Goal: Task Accomplishment & Management: Complete application form

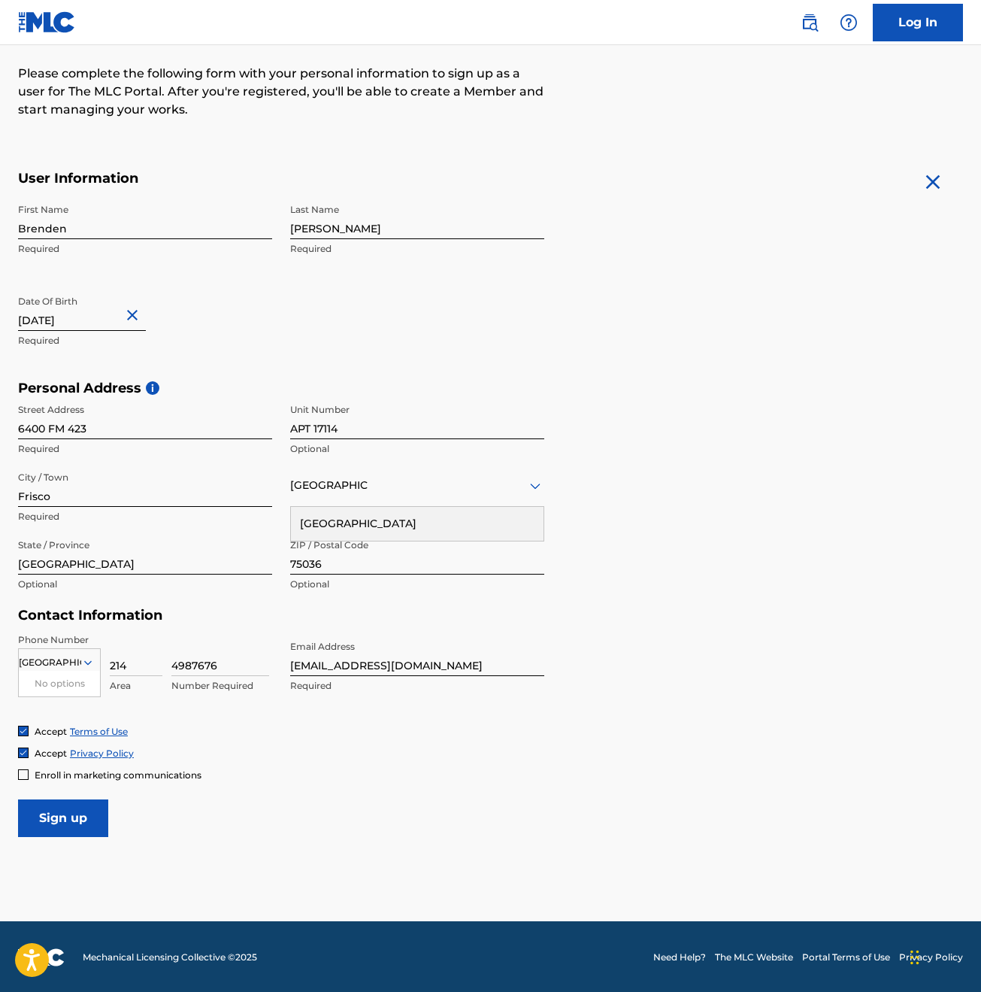
scroll to position [183, 0]
click at [60, 814] on input "Sign up" at bounding box center [63, 818] width 90 height 38
click at [316, 489] on div "[GEOGRAPHIC_DATA]" at bounding box center [417, 485] width 254 height 19
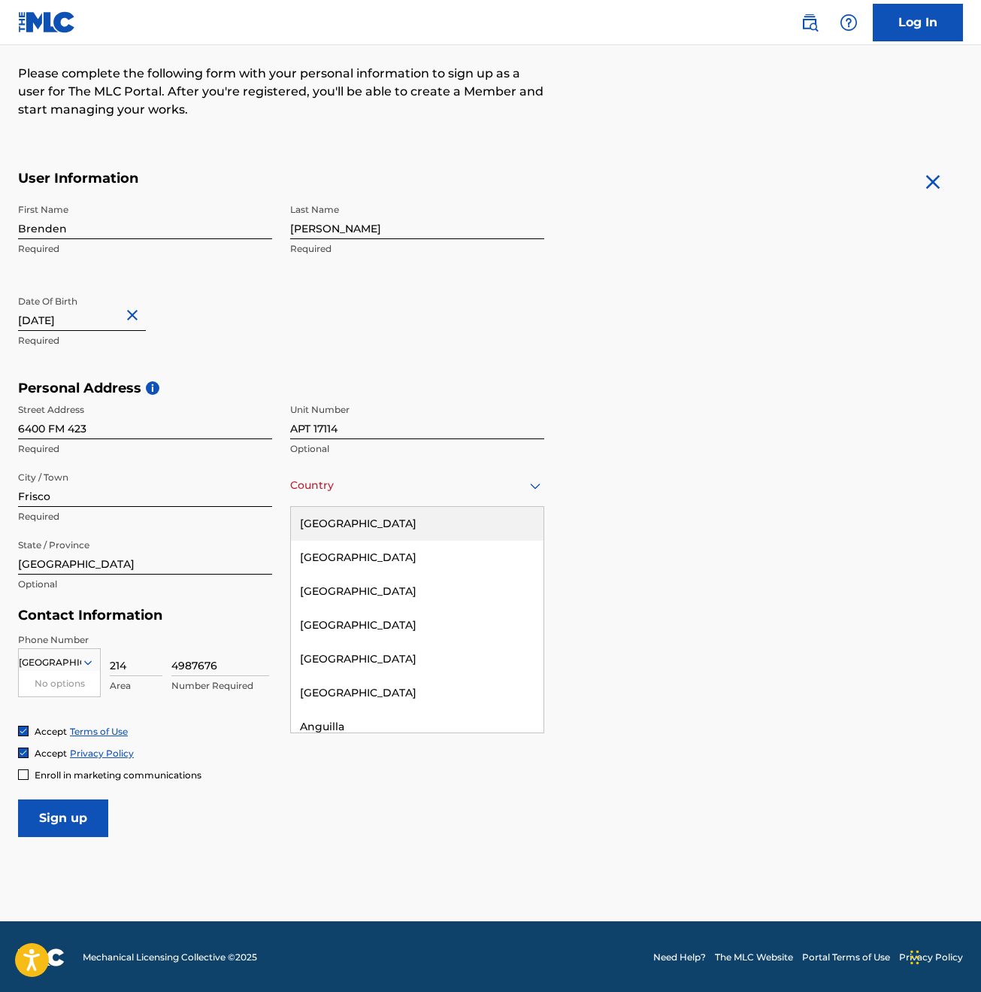
click at [347, 525] on div "[GEOGRAPHIC_DATA]" at bounding box center [417, 524] width 253 height 34
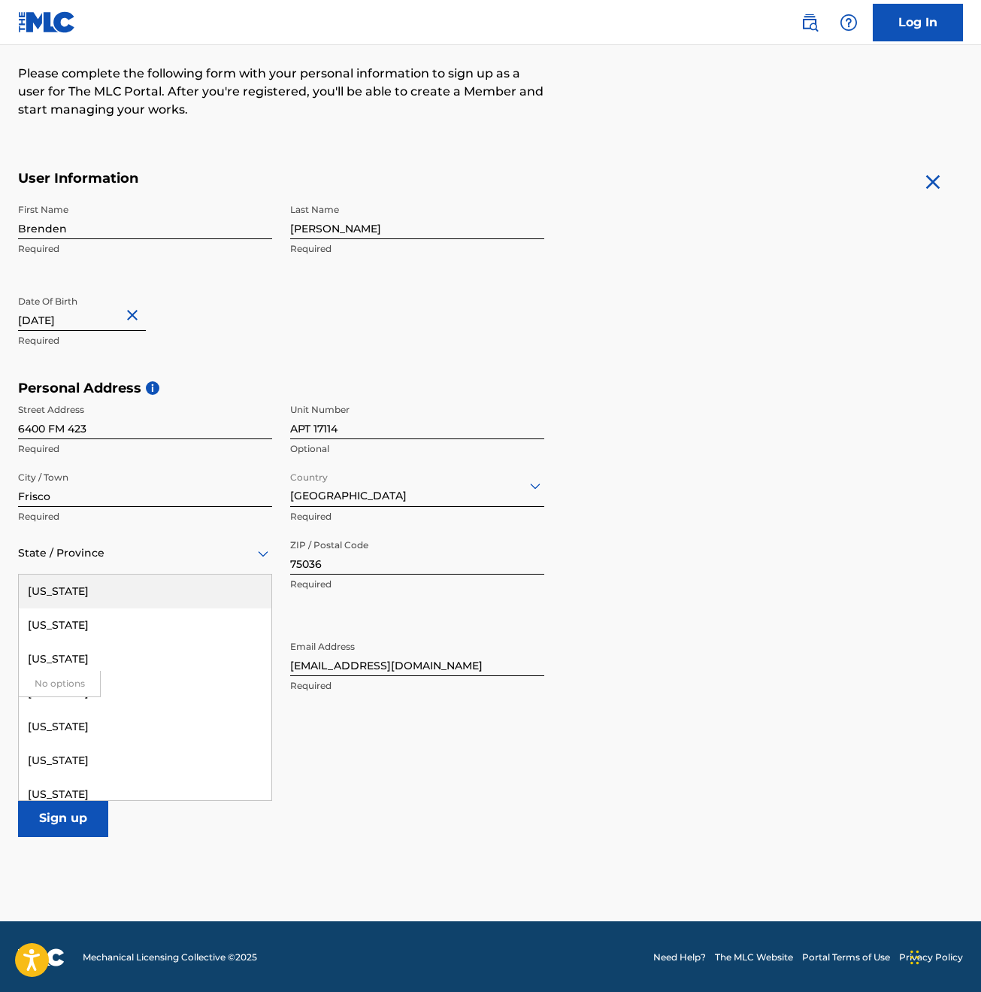
click at [105, 556] on div at bounding box center [145, 553] width 254 height 19
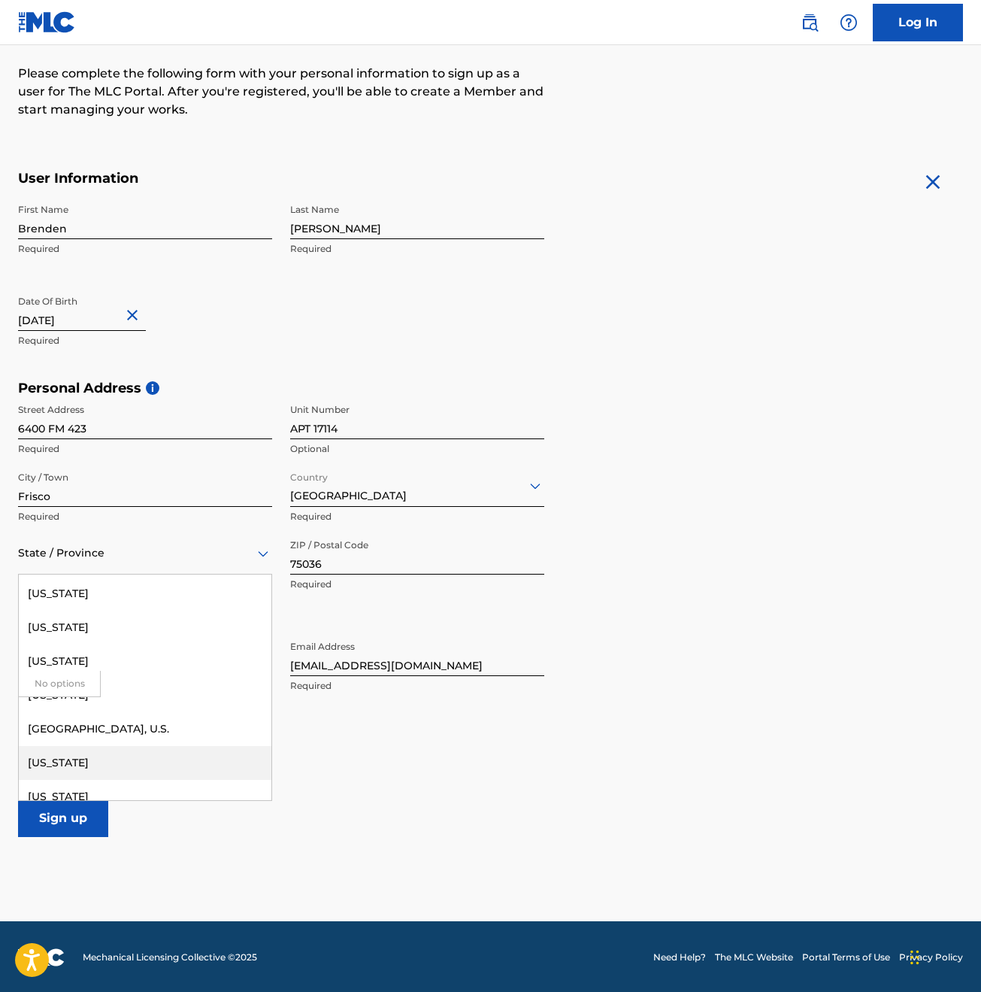
scroll to position [1584, 0]
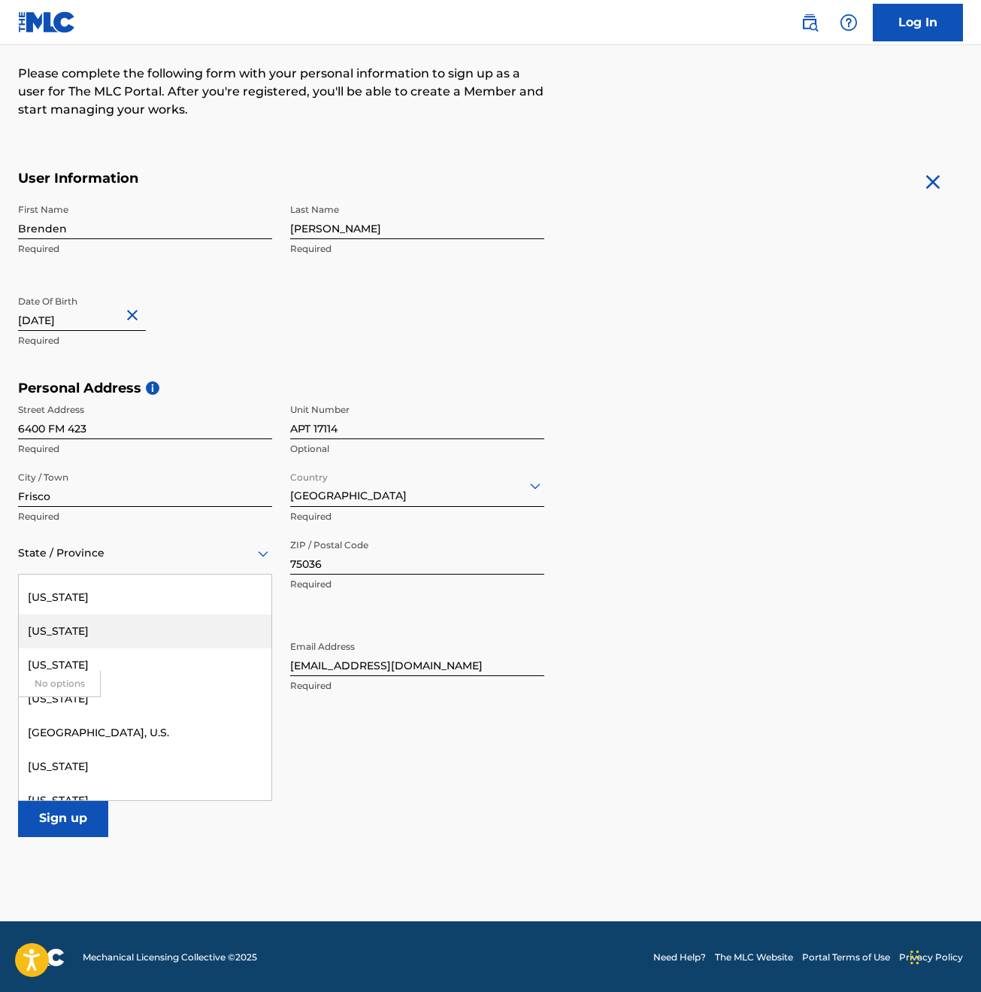
click at [47, 630] on div "[US_STATE]" at bounding box center [145, 631] width 253 height 34
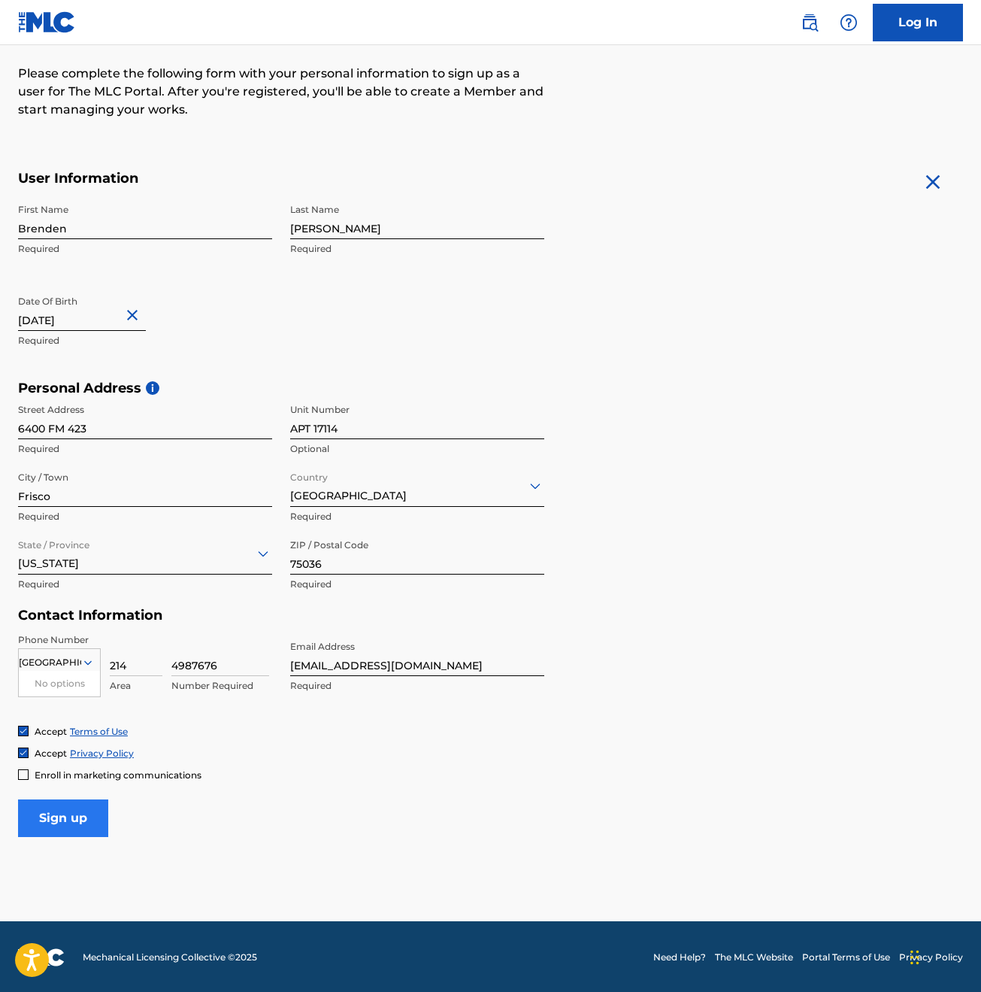
click at [71, 809] on input "Sign up" at bounding box center [63, 818] width 90 height 38
click at [64, 654] on div "[GEOGRAPHIC_DATA]" at bounding box center [59, 662] width 81 height 17
click at [62, 692] on div "US, [GEOGRAPHIC_DATA] +1" at bounding box center [59, 700] width 81 height 59
click at [62, 807] on input "Sign up" at bounding box center [63, 818] width 90 height 38
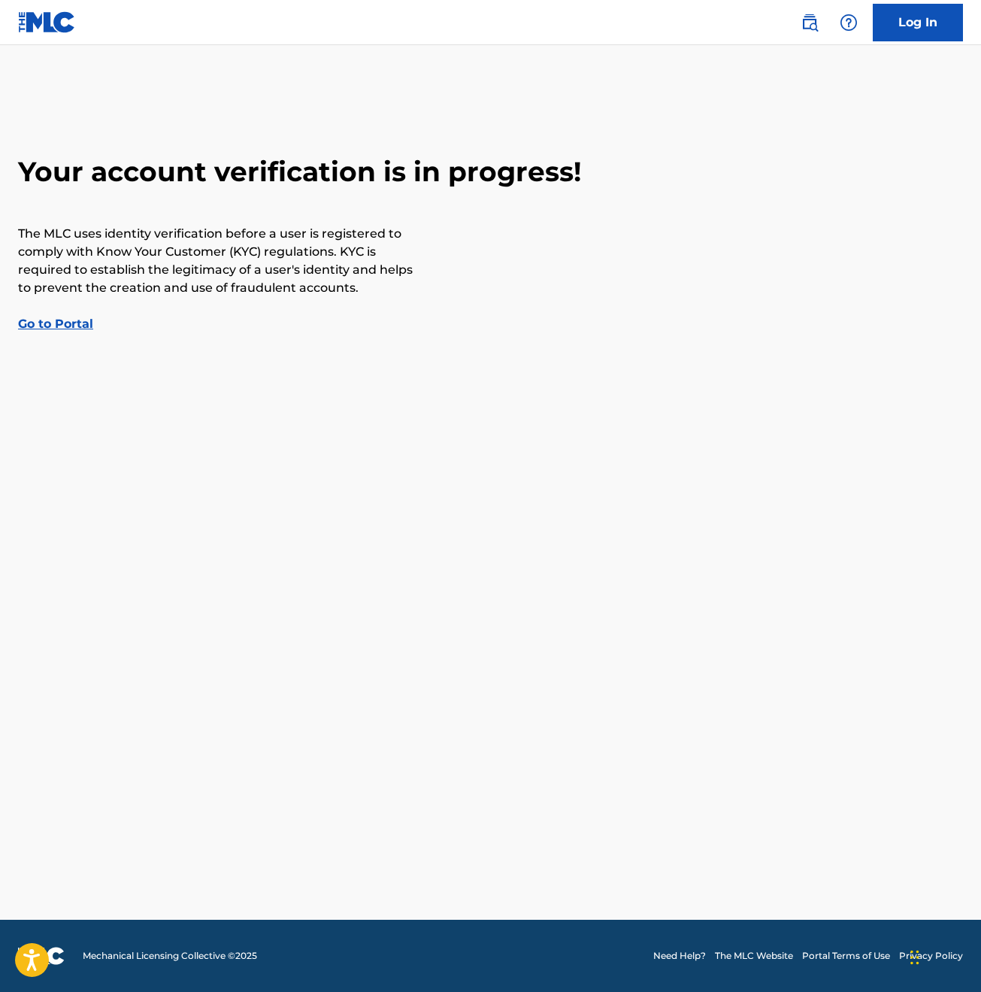
click at [53, 322] on link "Go to Portal" at bounding box center [55, 324] width 75 height 14
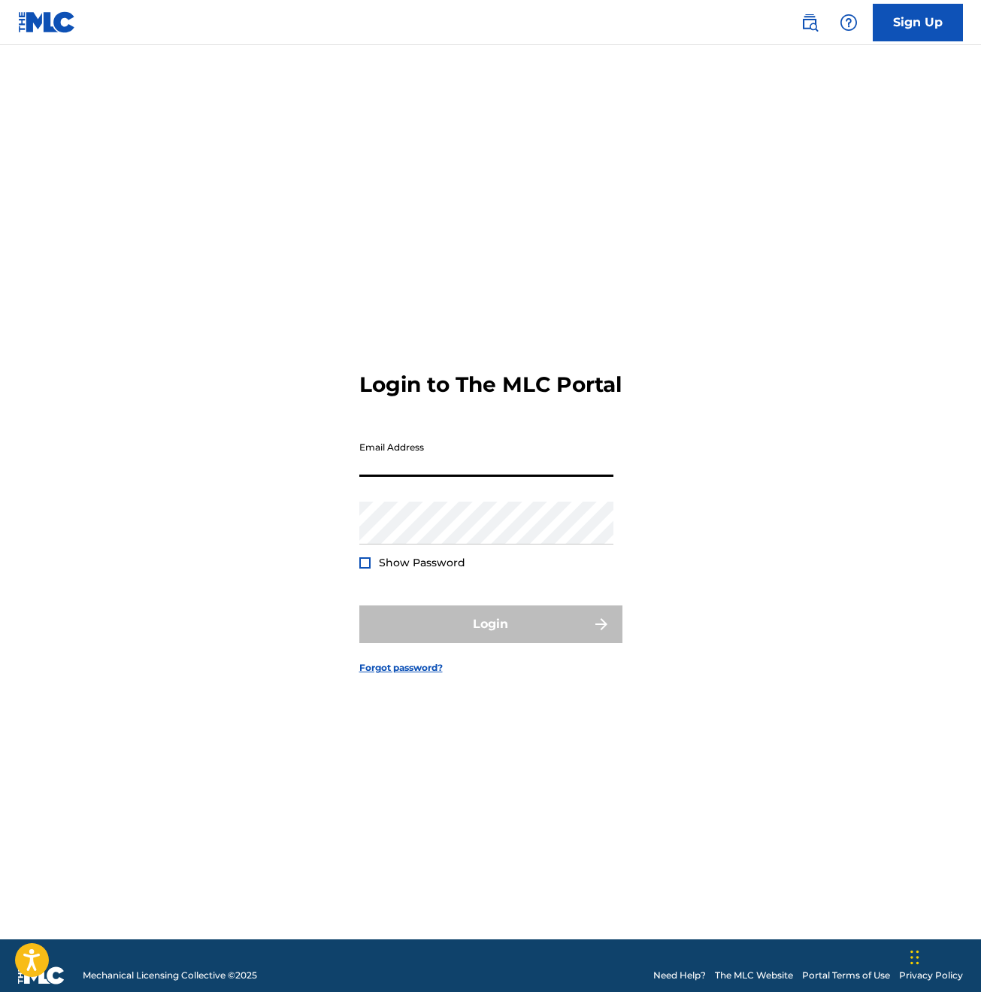
type input "[EMAIL_ADDRESS][DOMAIN_NAME]"
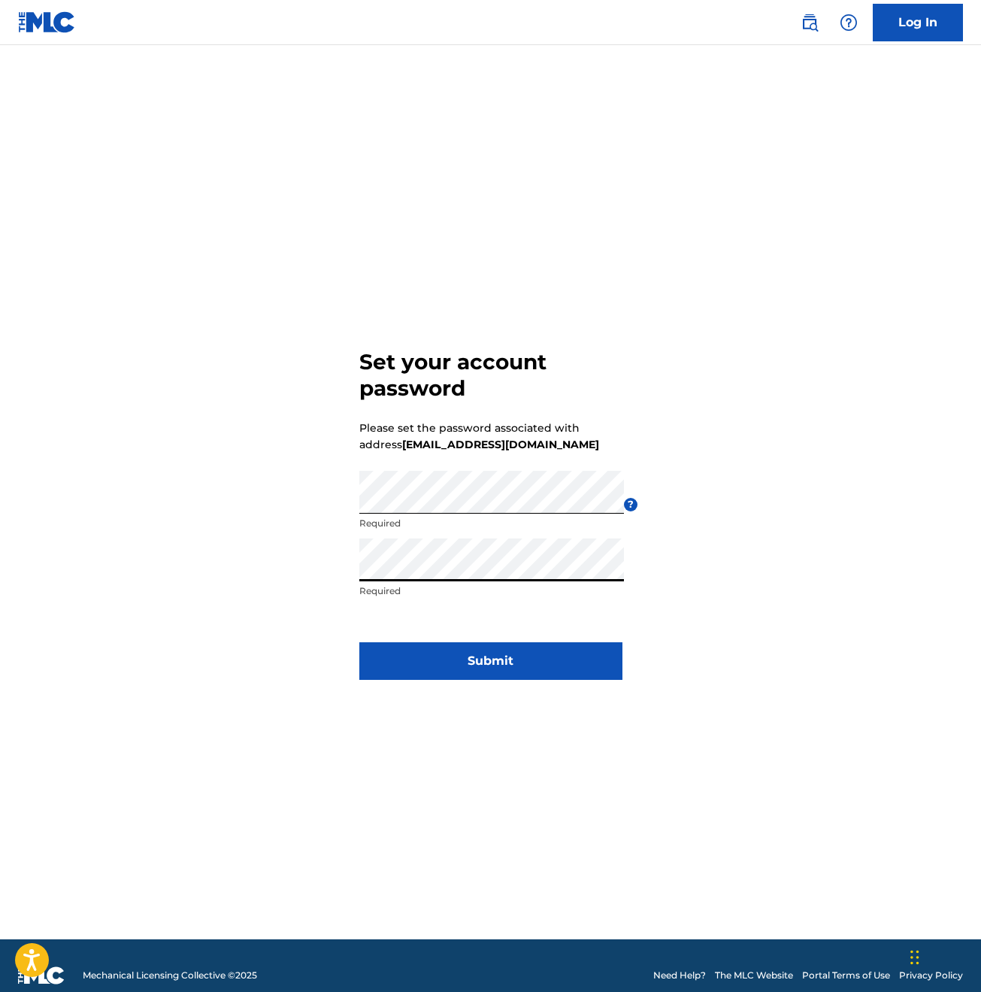
click at [490, 660] on button "Submit" at bounding box center [490, 661] width 263 height 38
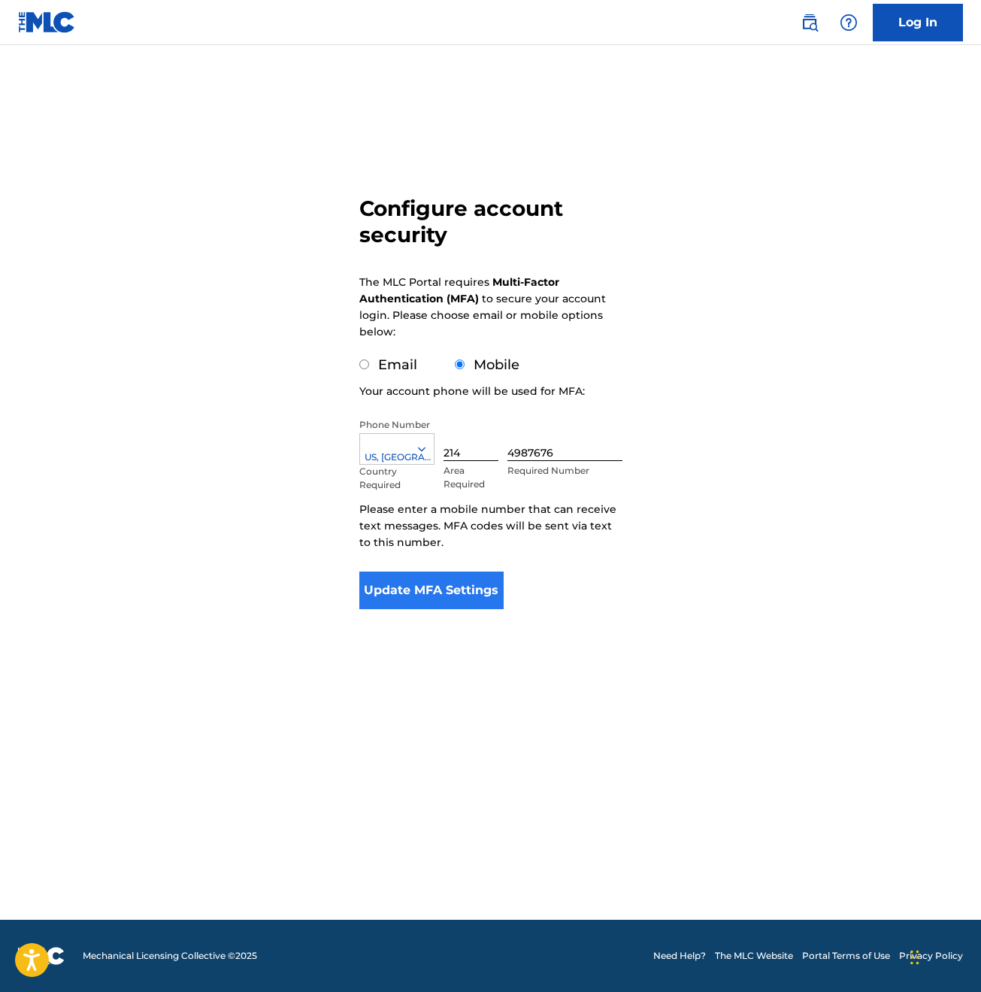
click at [484, 595] on button "Update MFA Settings" at bounding box center [431, 590] width 145 height 38
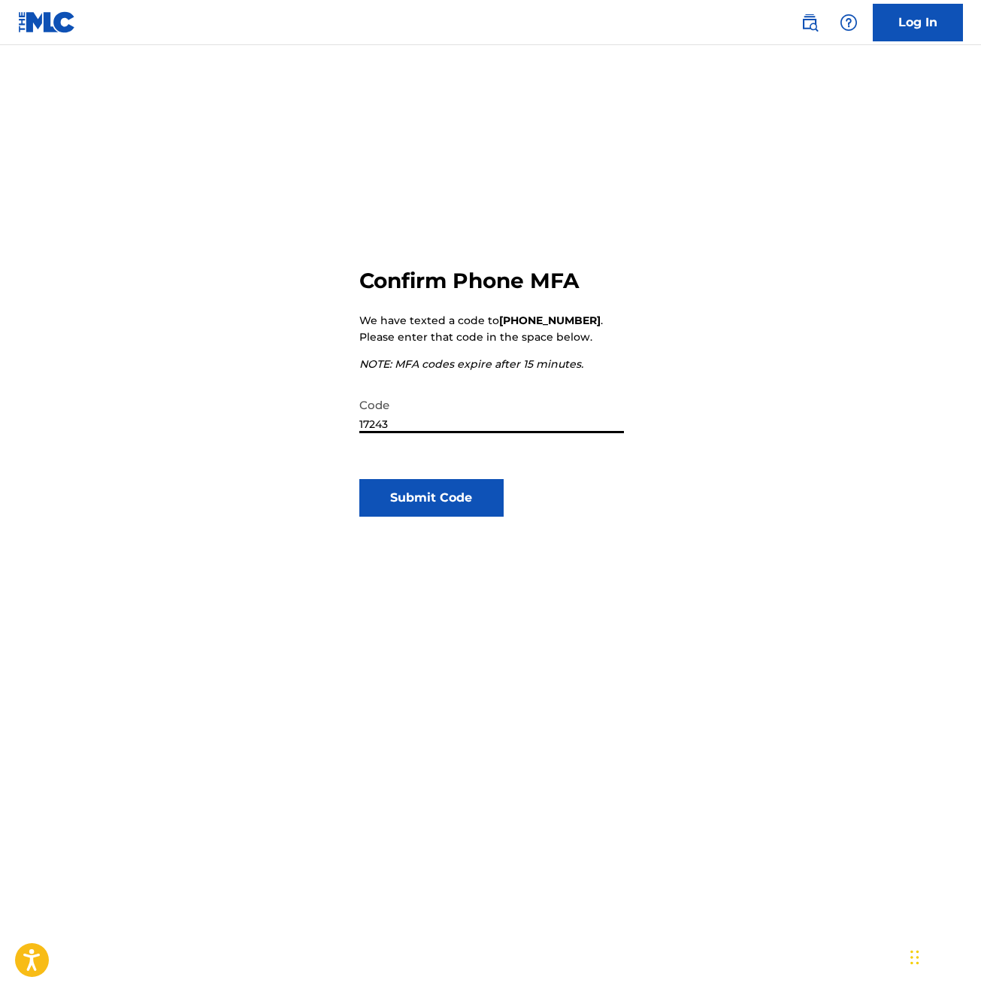
type input "172435"
click at [431, 498] on button "Submit Code" at bounding box center [431, 498] width 145 height 38
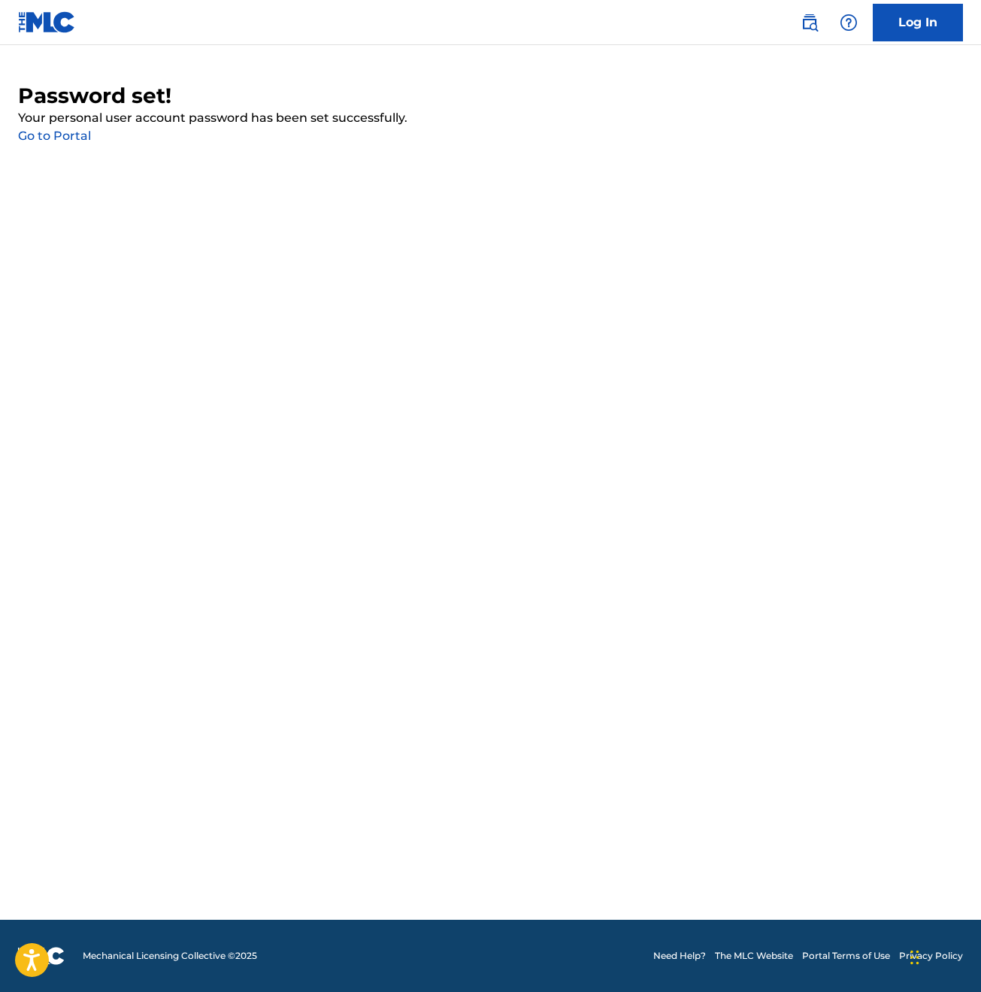
click at [50, 135] on link "Go to Portal" at bounding box center [54, 136] width 73 height 14
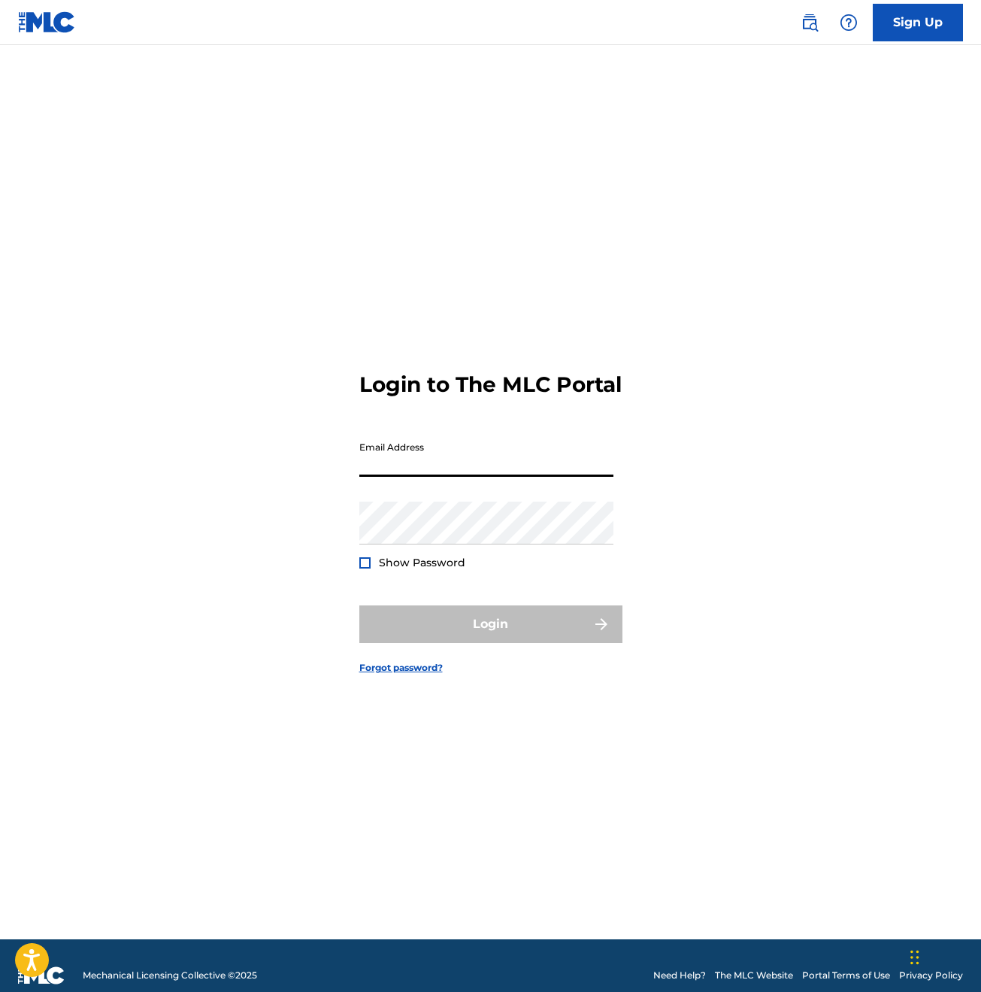
type input "[EMAIL_ADDRESS][DOMAIN_NAME]"
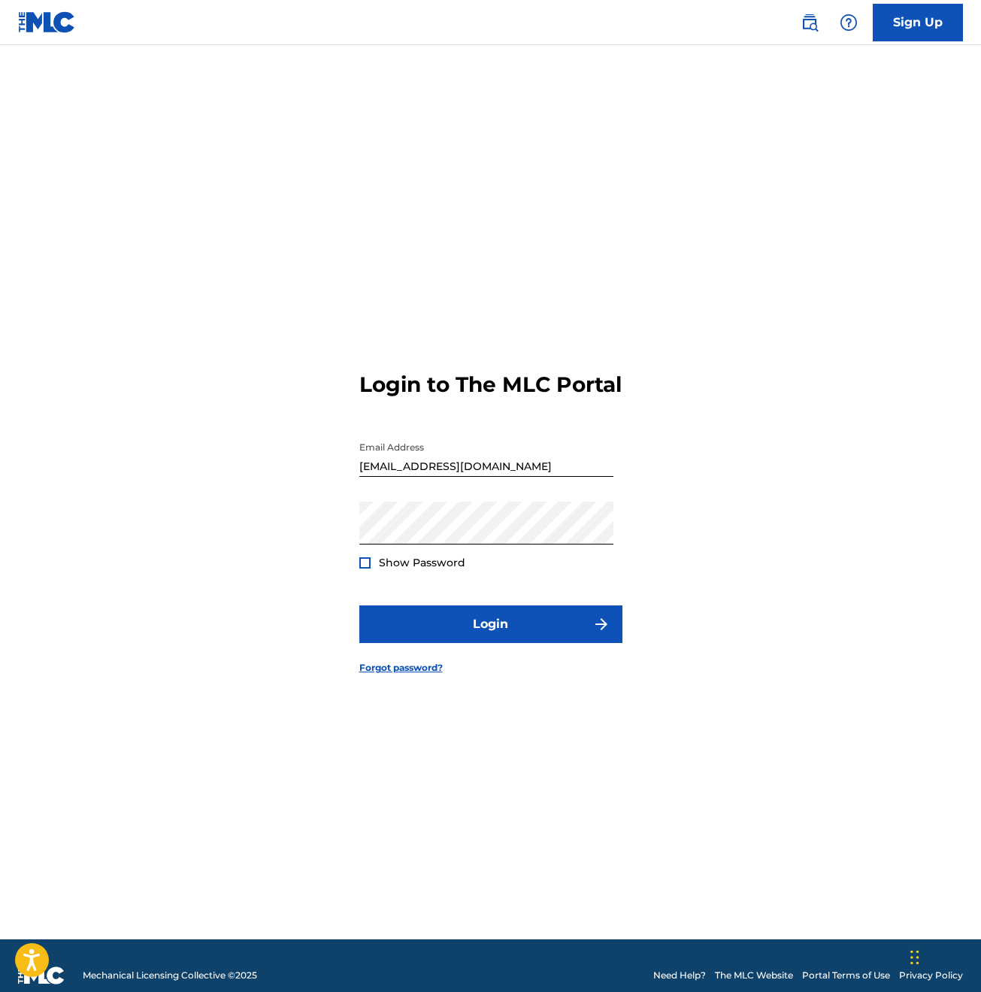
click at [369, 568] on div at bounding box center [364, 562] width 11 height 11
click at [479, 630] on button "Login" at bounding box center [490, 624] width 263 height 38
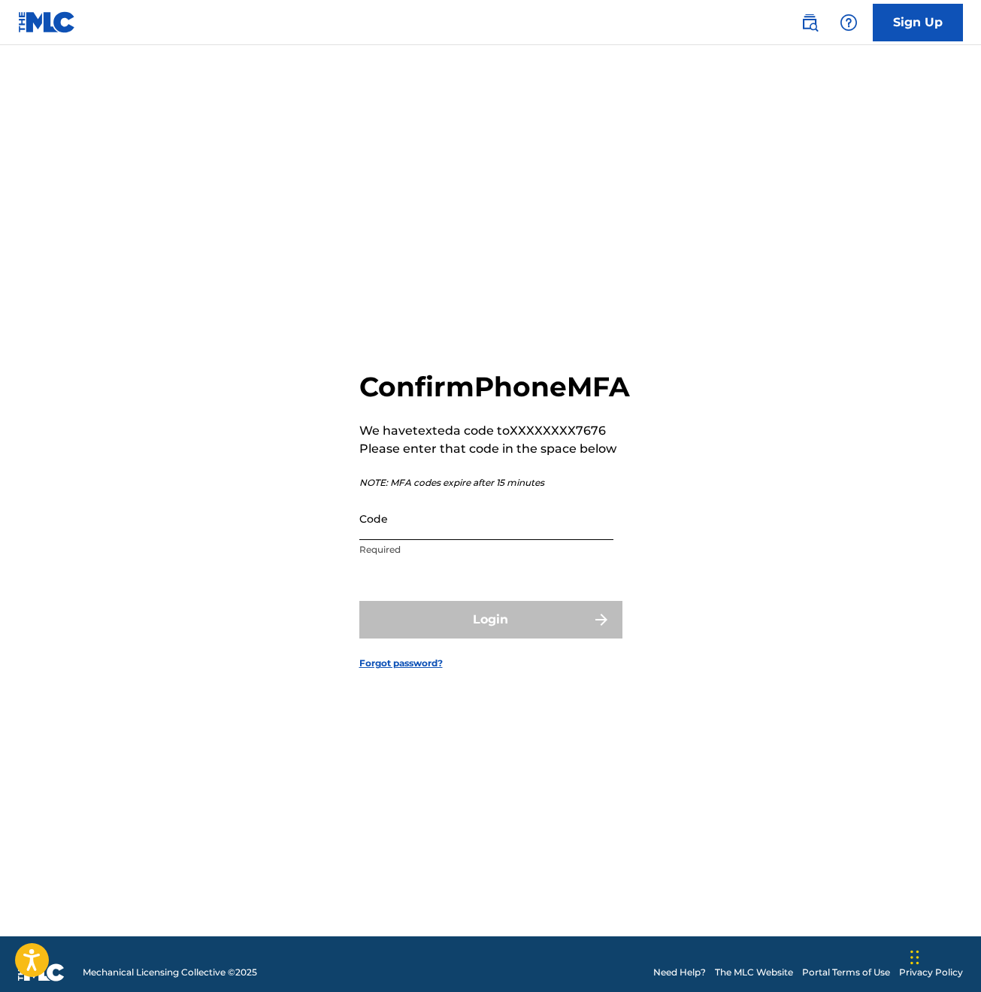
click at [545, 537] on input "Code" at bounding box center [486, 518] width 254 height 43
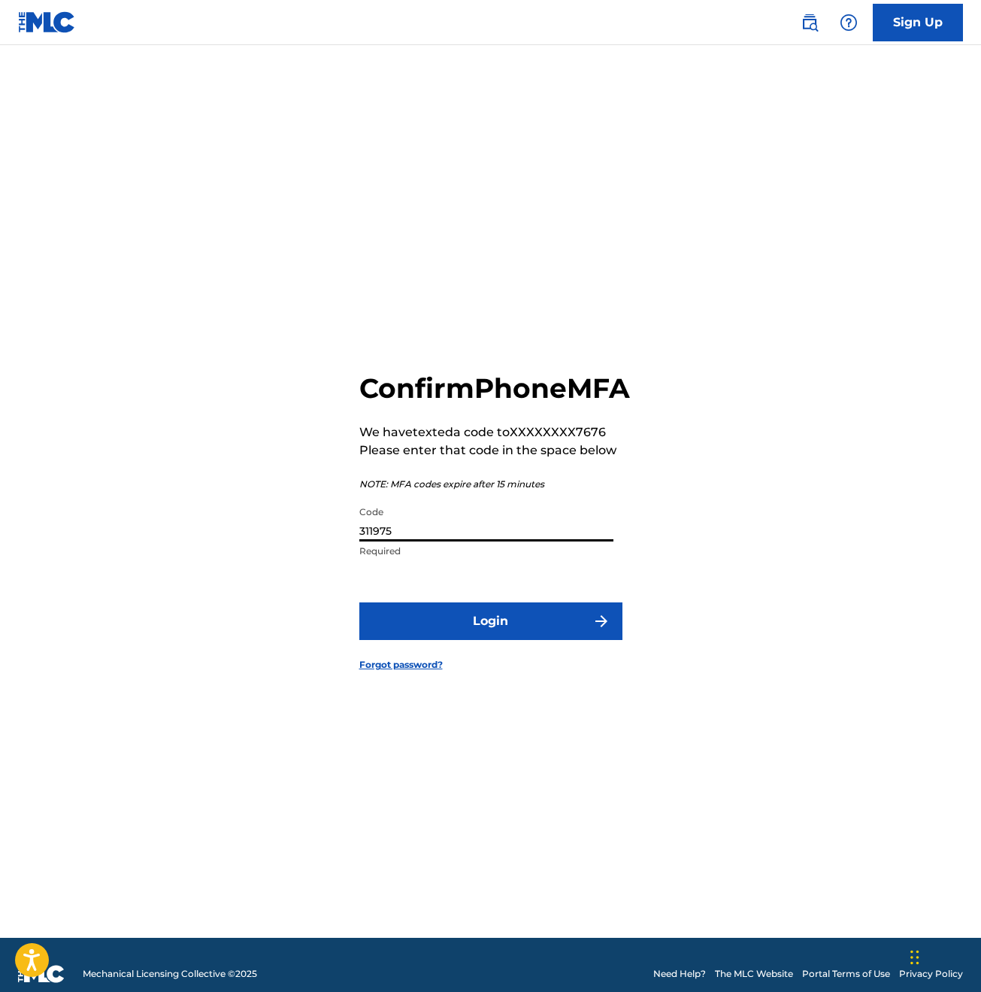
type input "311975"
click at [490, 638] on button "Login" at bounding box center [490, 621] width 263 height 38
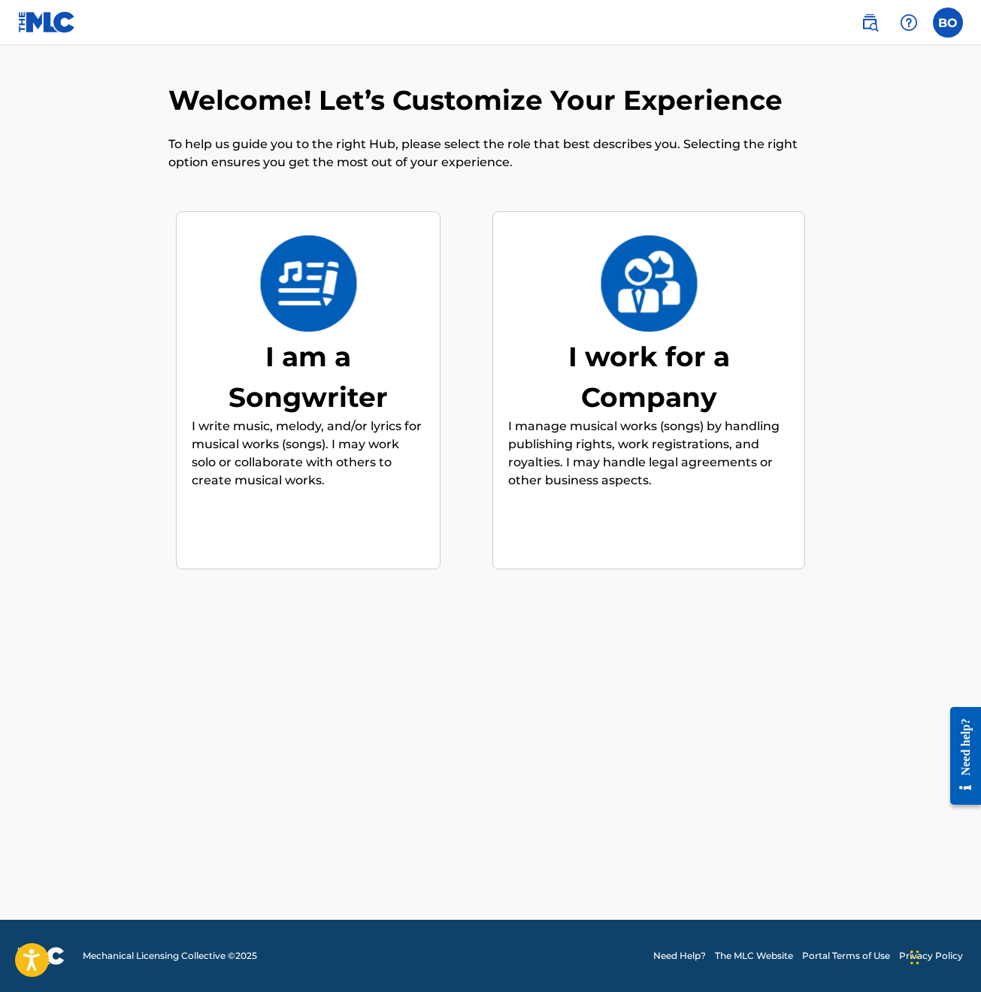
click at [301, 312] on img at bounding box center [308, 283] width 98 height 96
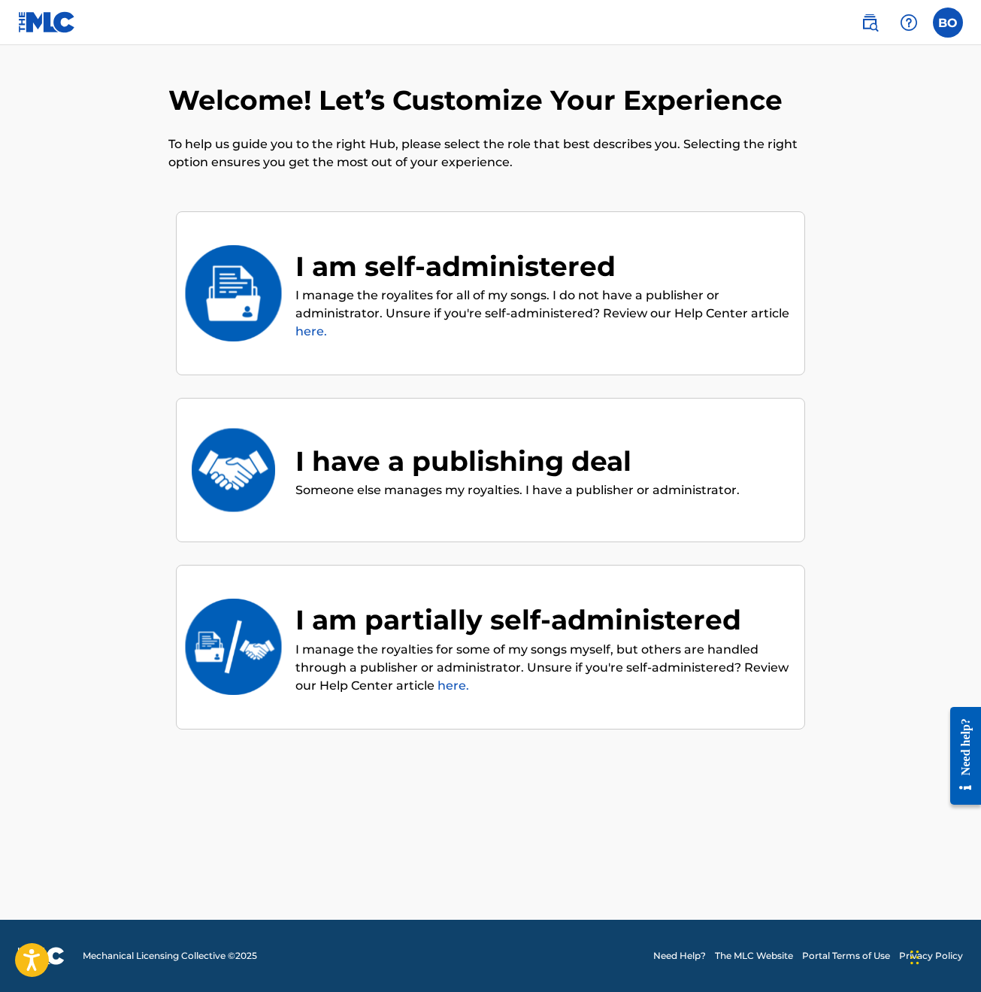
click at [559, 282] on div "I am self-administered" at bounding box center [542, 266] width 494 height 41
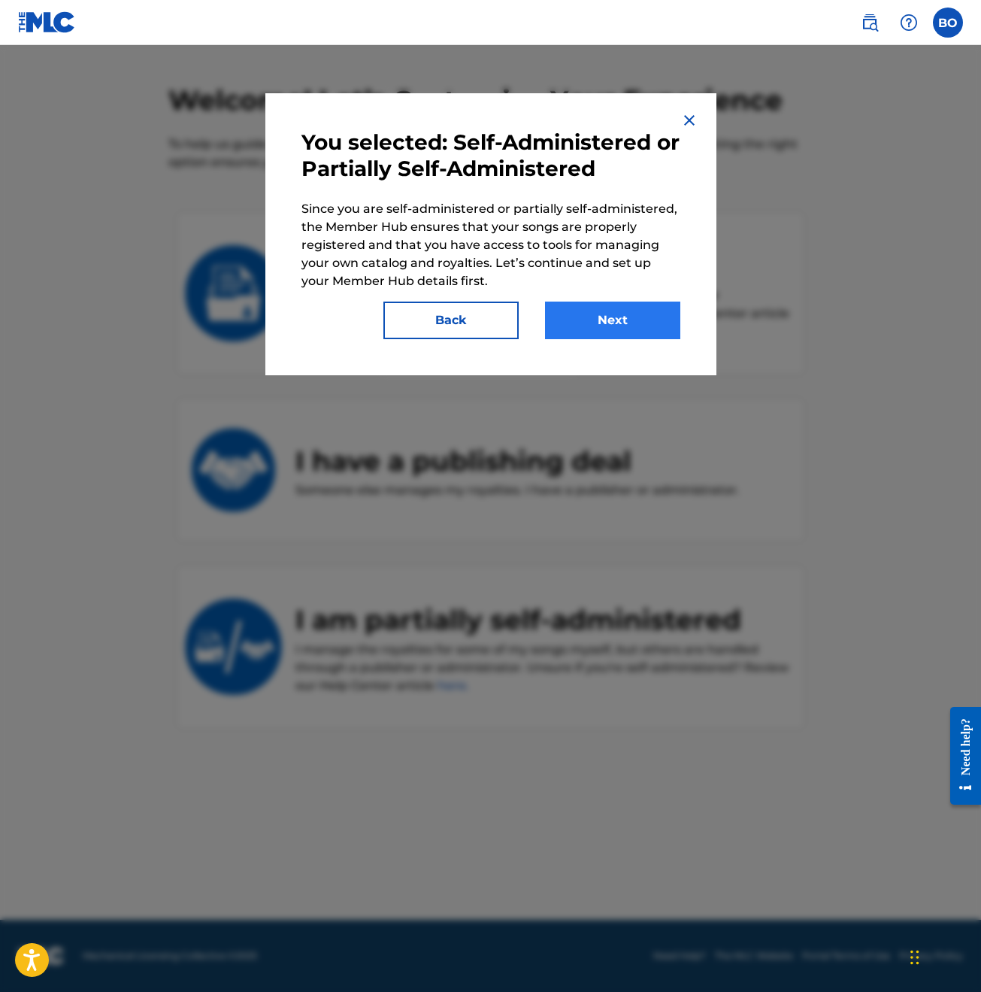
click at [578, 310] on button "Next" at bounding box center [612, 320] width 135 height 38
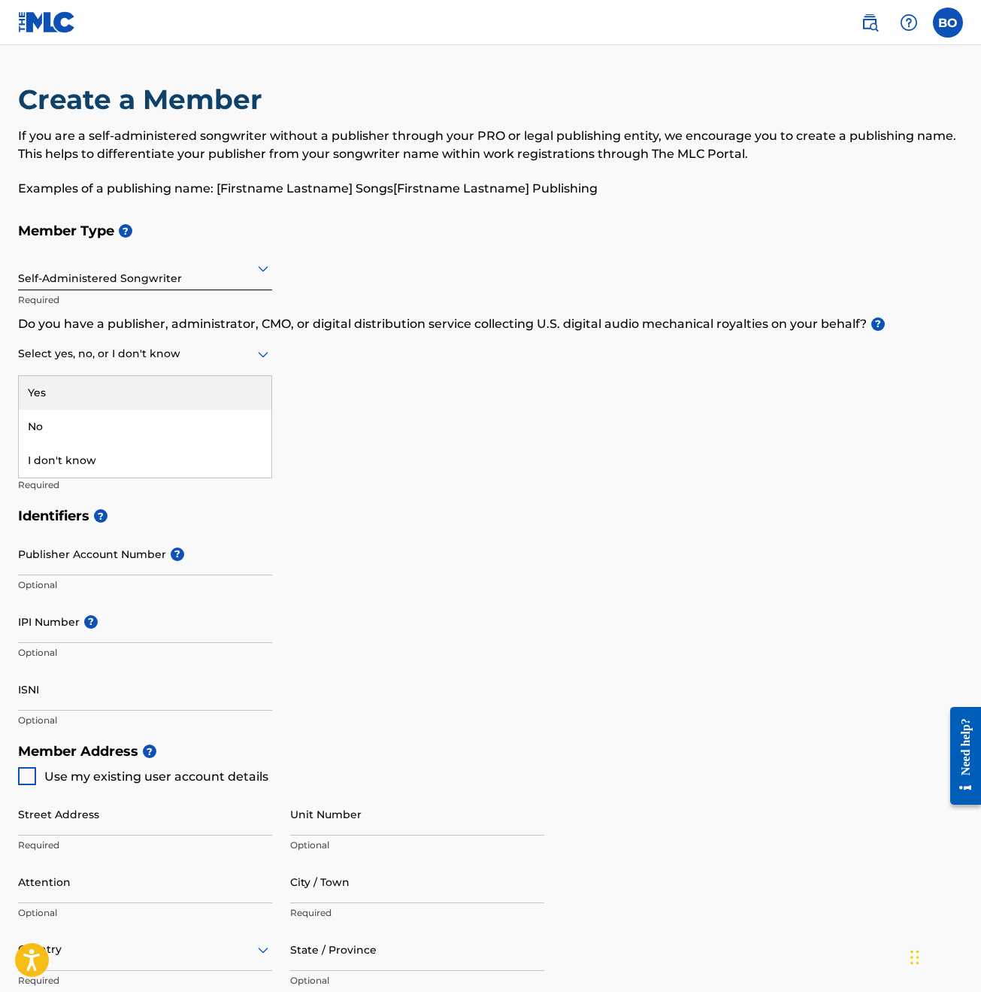
click at [186, 364] on div "Select yes, no, or I don't know" at bounding box center [145, 354] width 254 height 43
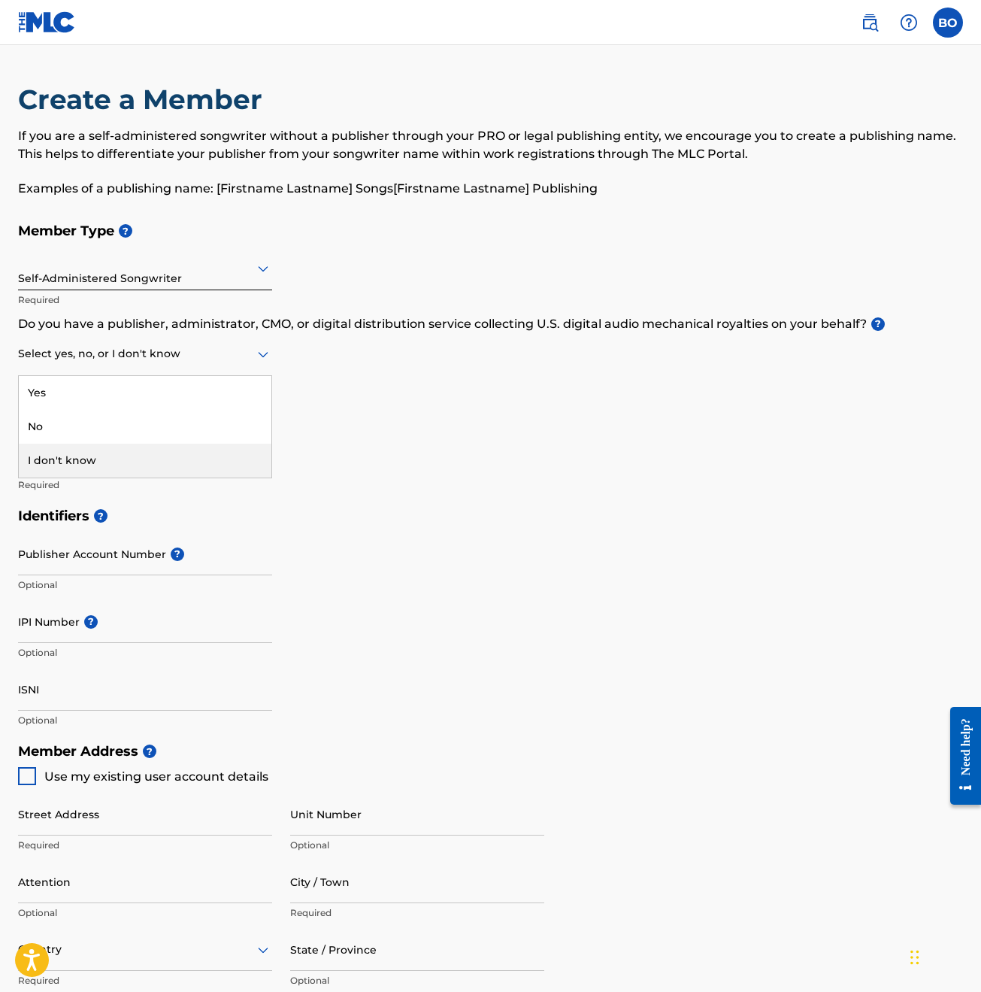
click at [147, 461] on div "I don't know" at bounding box center [145, 461] width 253 height 34
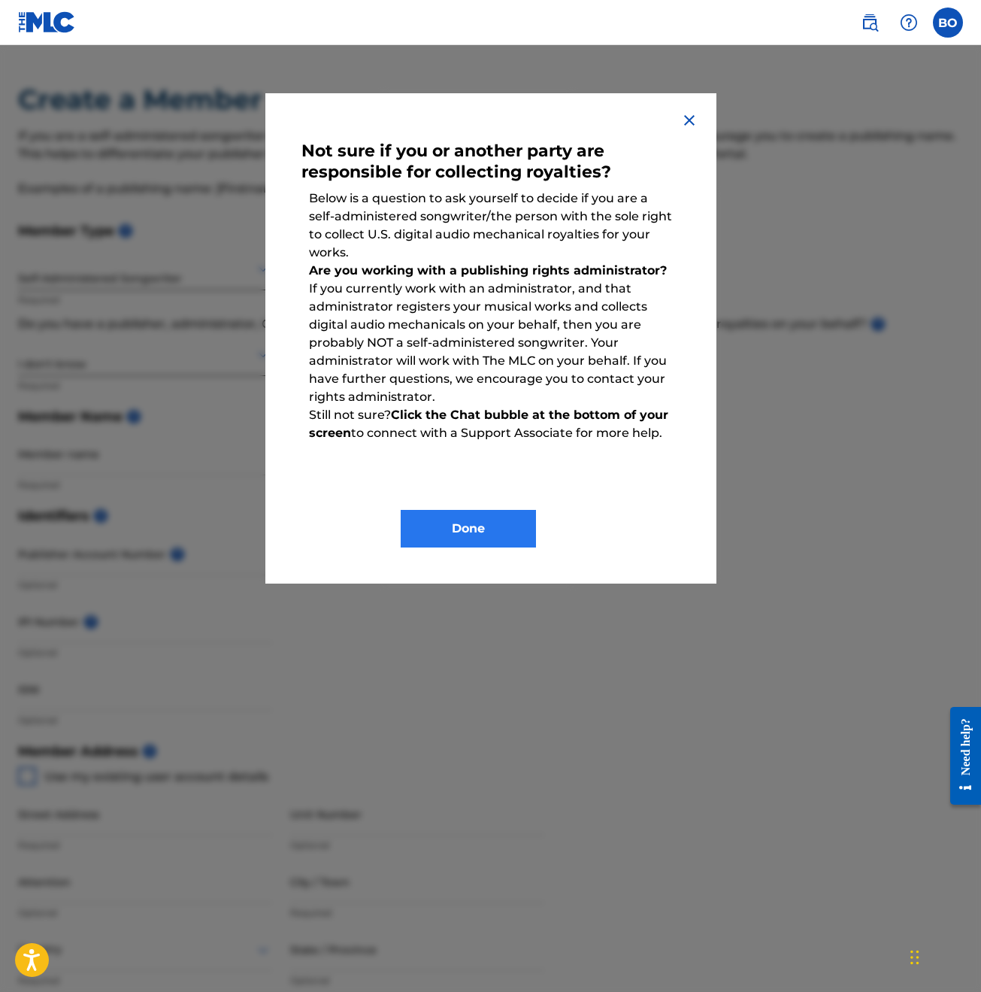
click at [426, 516] on button "Done" at bounding box center [468, 529] width 135 height 38
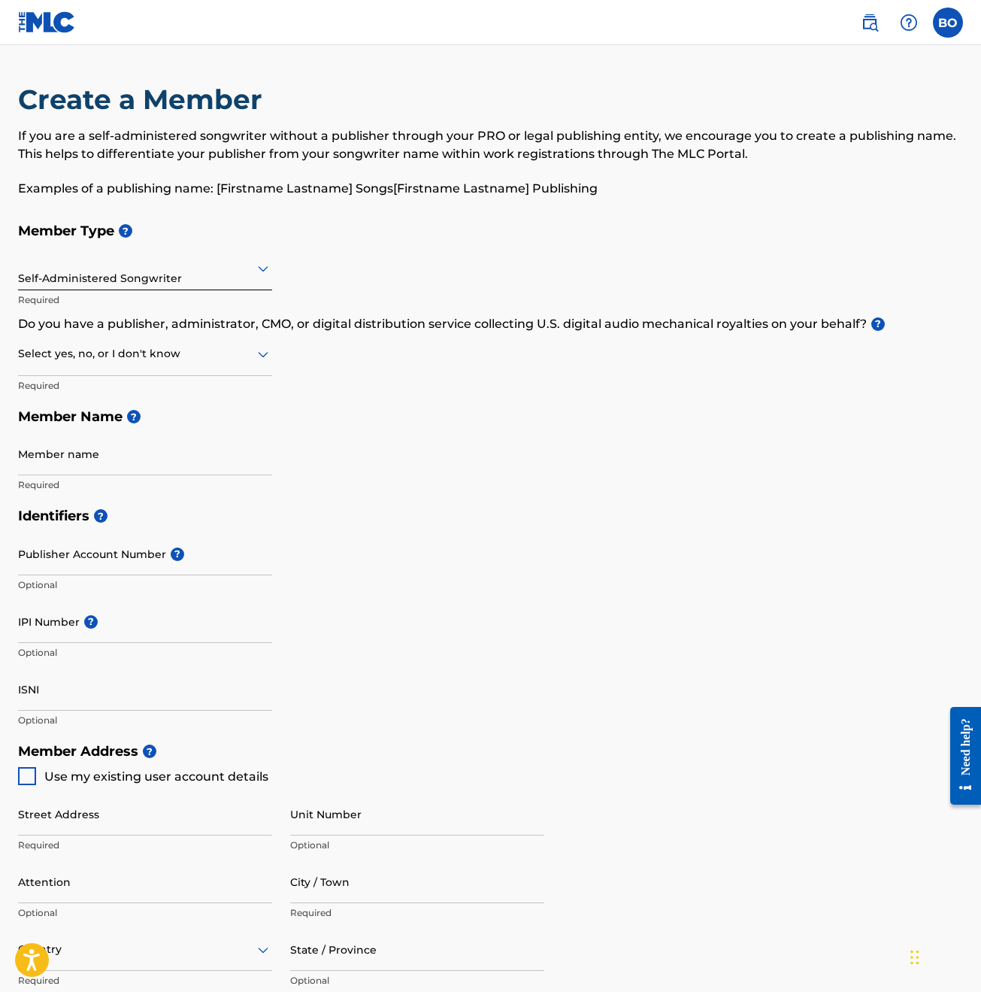
click at [138, 359] on div at bounding box center [145, 353] width 254 height 19
click at [123, 429] on div "No" at bounding box center [145, 427] width 253 height 34
type input "Brenden Owen"
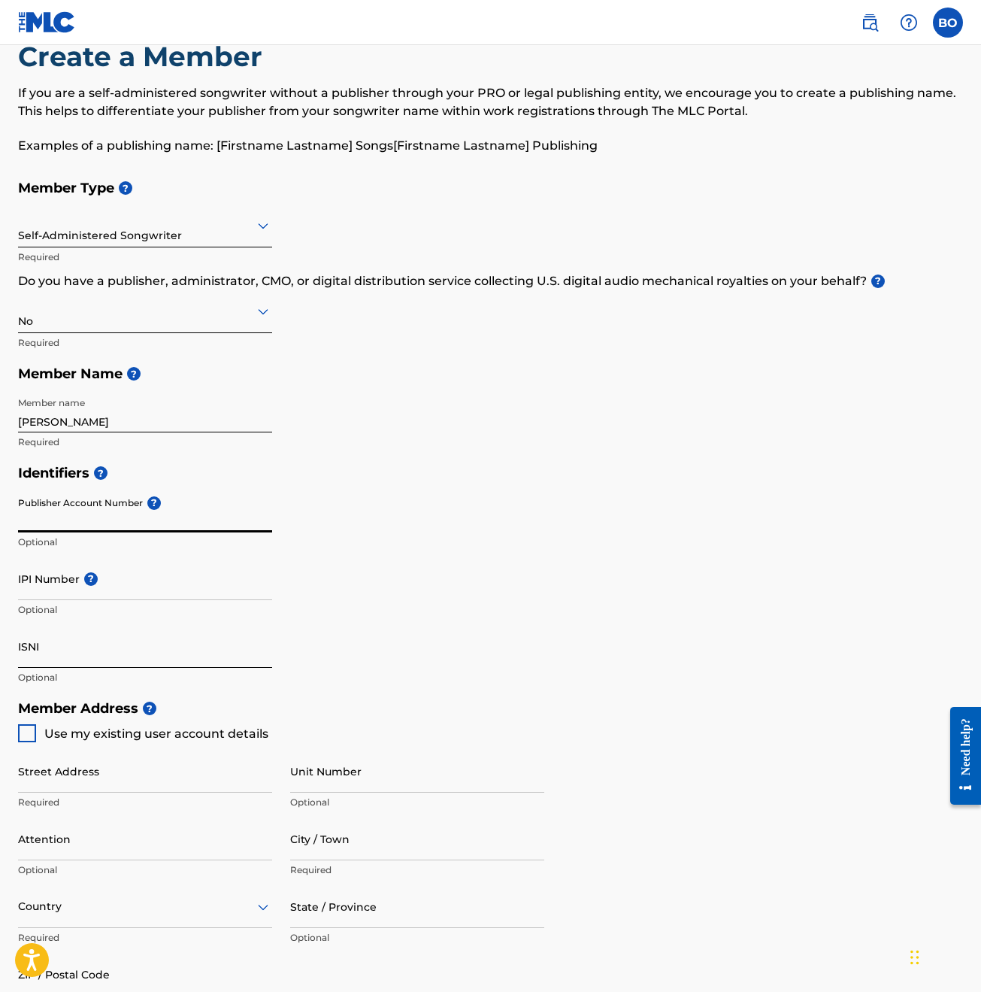
scroll to position [70, 0]
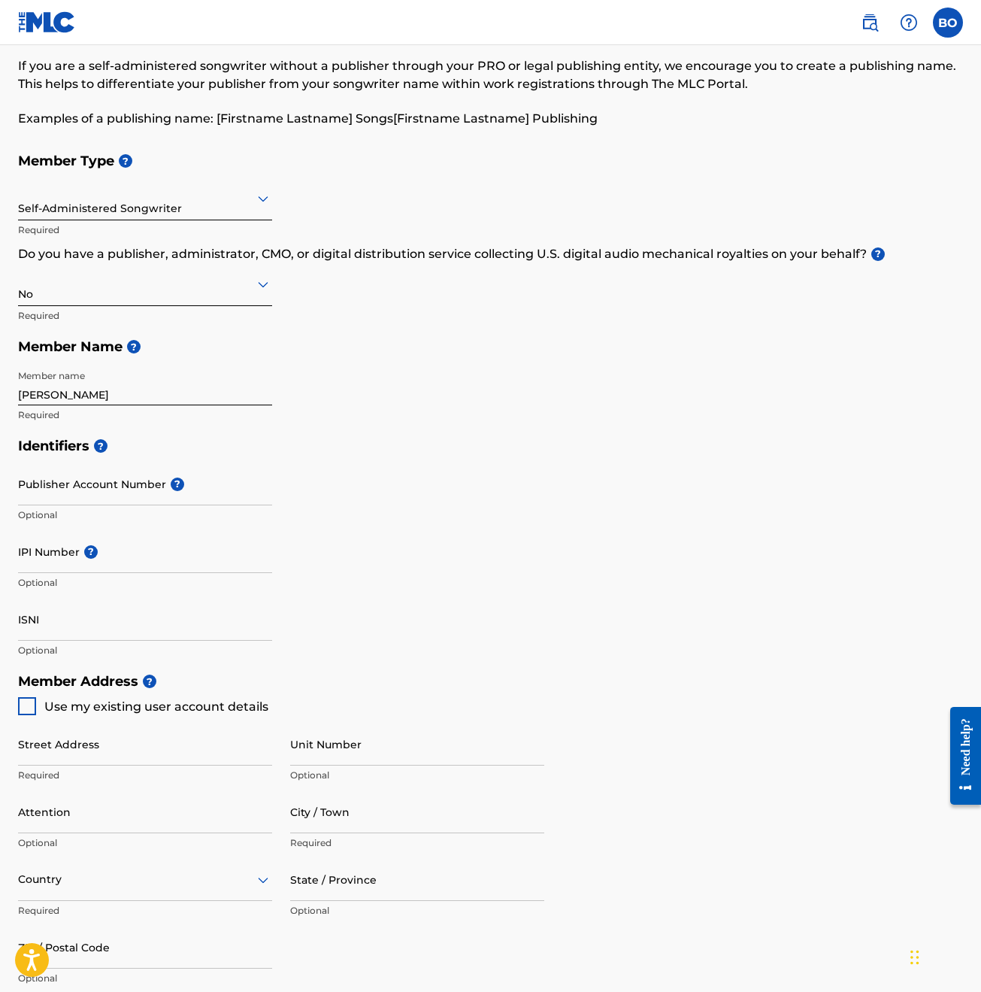
click at [31, 703] on div at bounding box center [27, 706] width 18 height 18
type input "6400 FM 423"
type input "Frisco"
type input "75036"
type input "214"
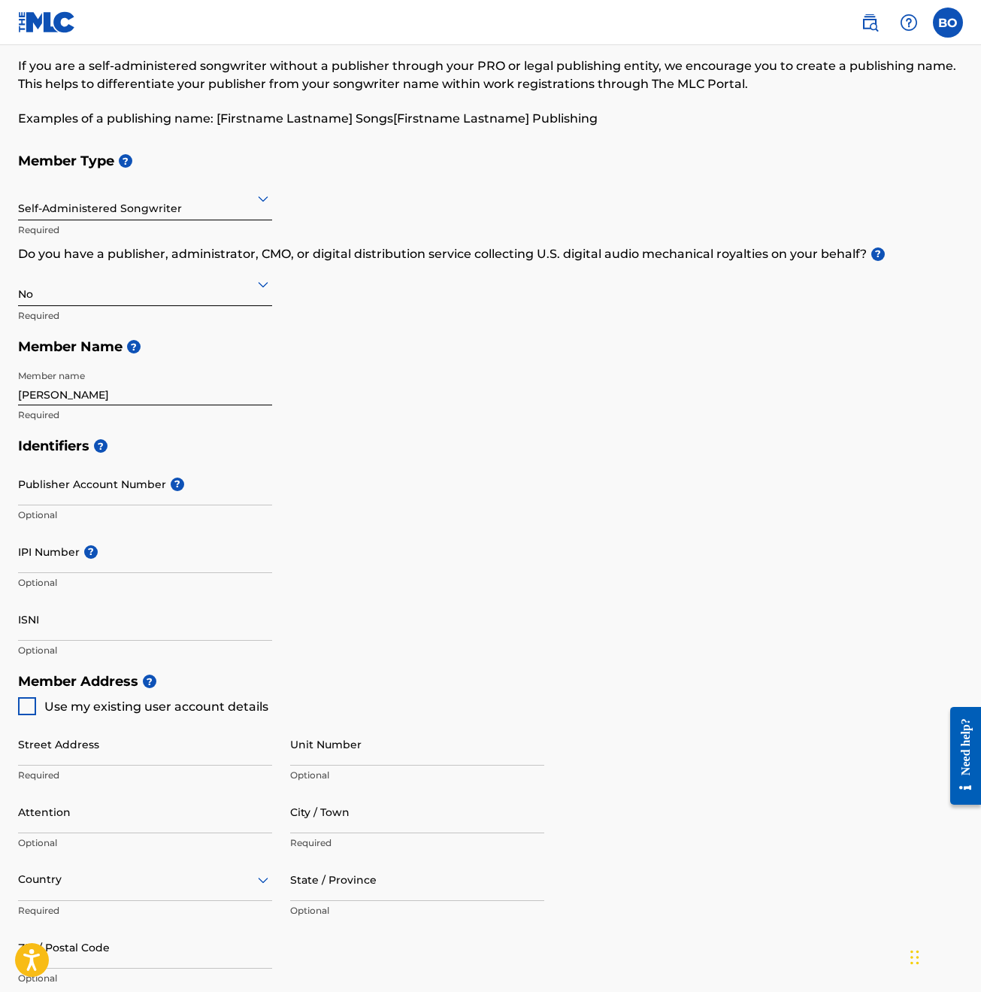
type input "4987676"
type input "[EMAIL_ADDRESS][DOMAIN_NAME]"
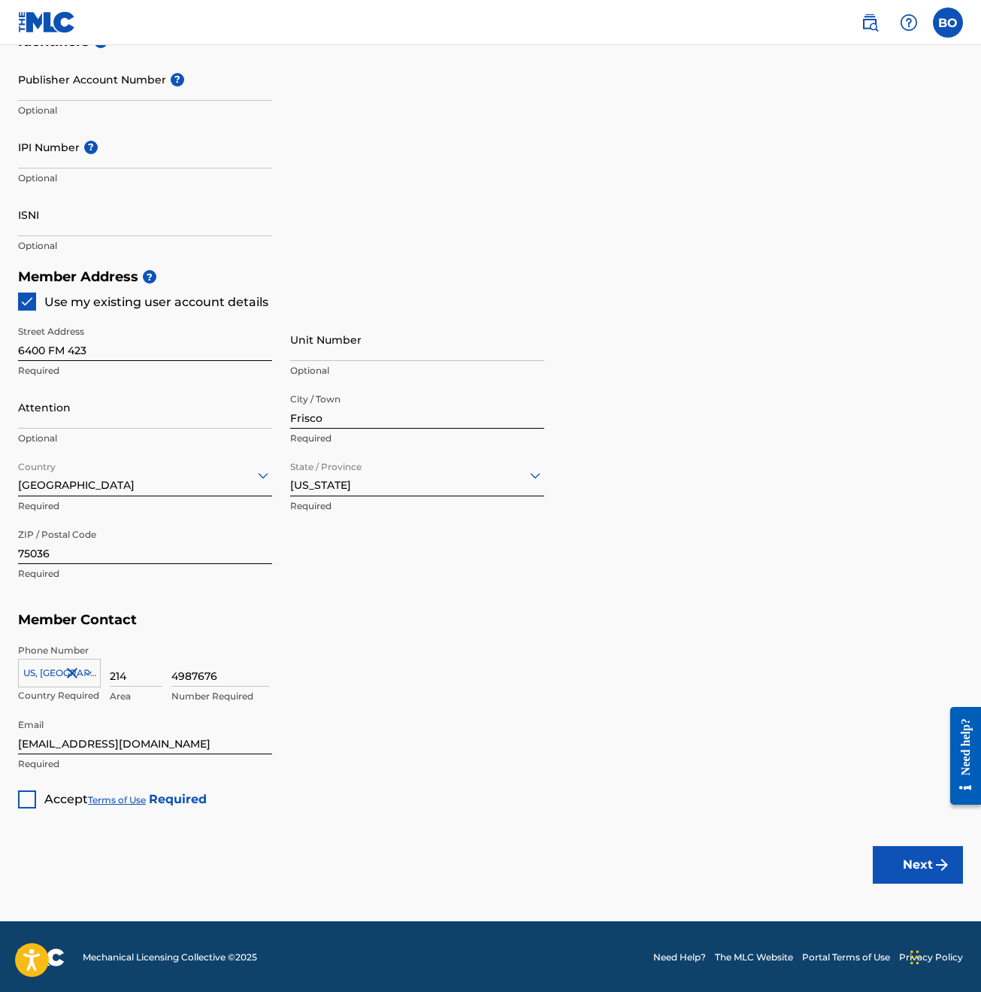
scroll to position [474, 0]
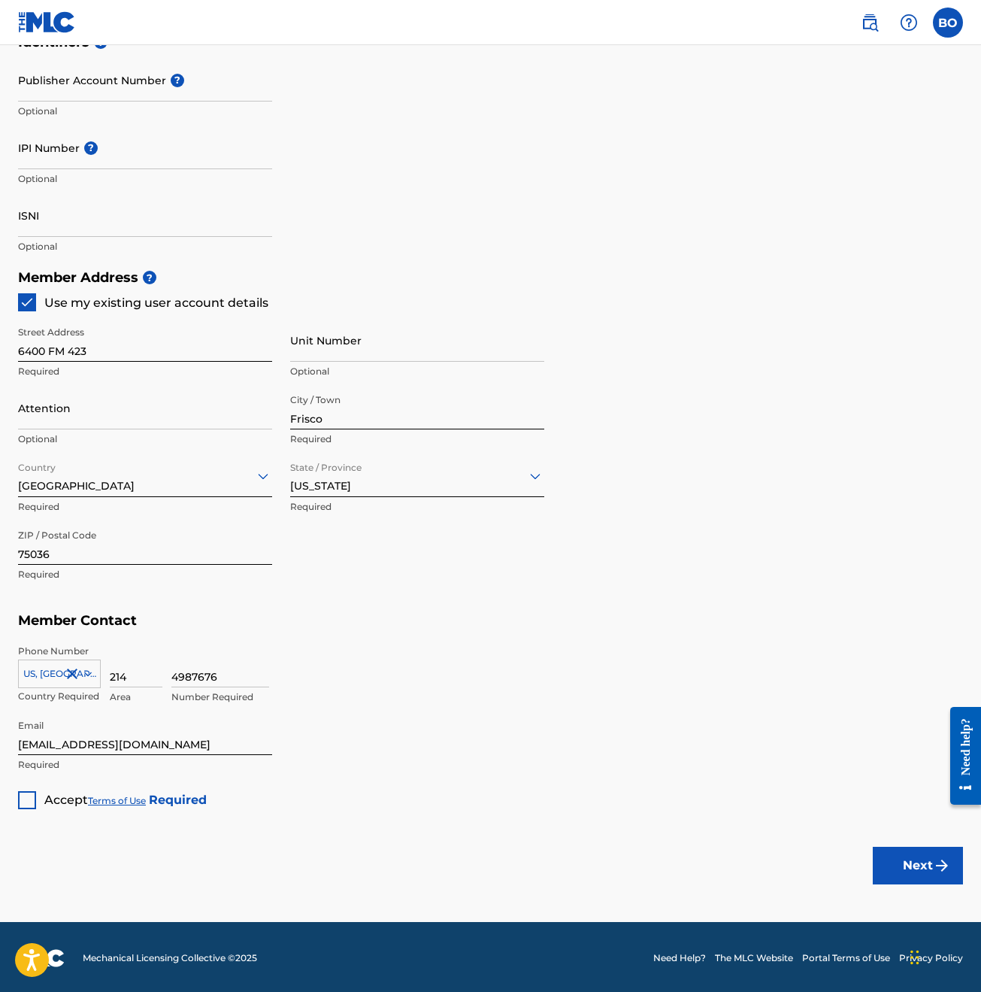
click at [23, 798] on div at bounding box center [27, 800] width 18 height 18
click at [888, 859] on button "Next" at bounding box center [918, 866] width 90 height 38
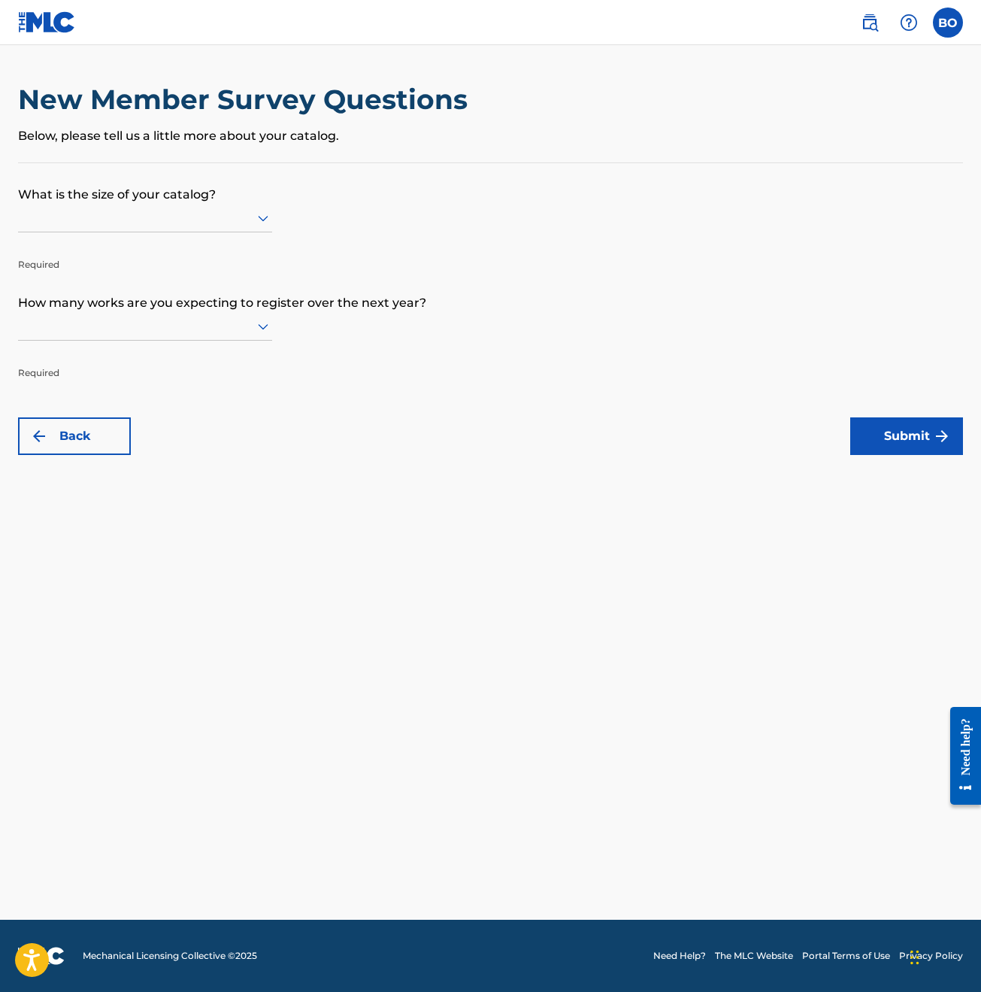
click at [258, 227] on icon at bounding box center [263, 218] width 18 height 18
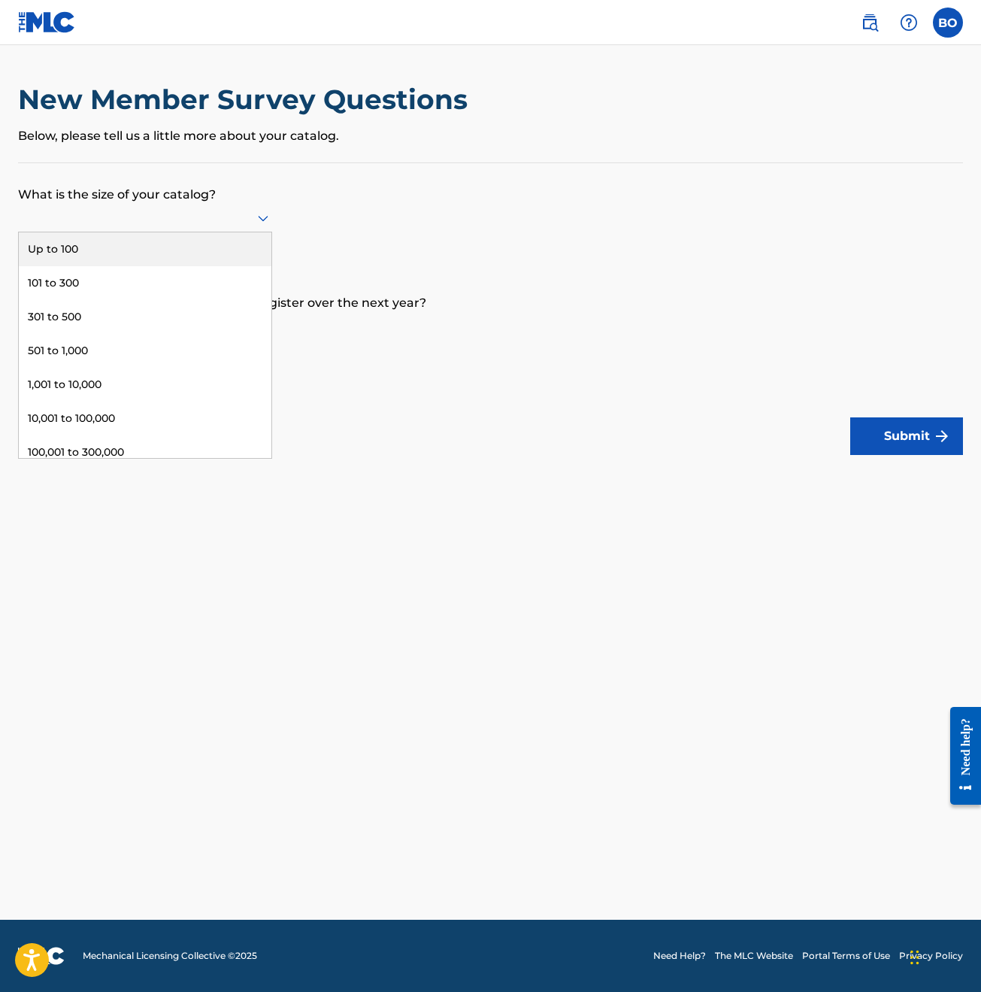
click at [199, 256] on div "Up to 100" at bounding box center [145, 249] width 253 height 34
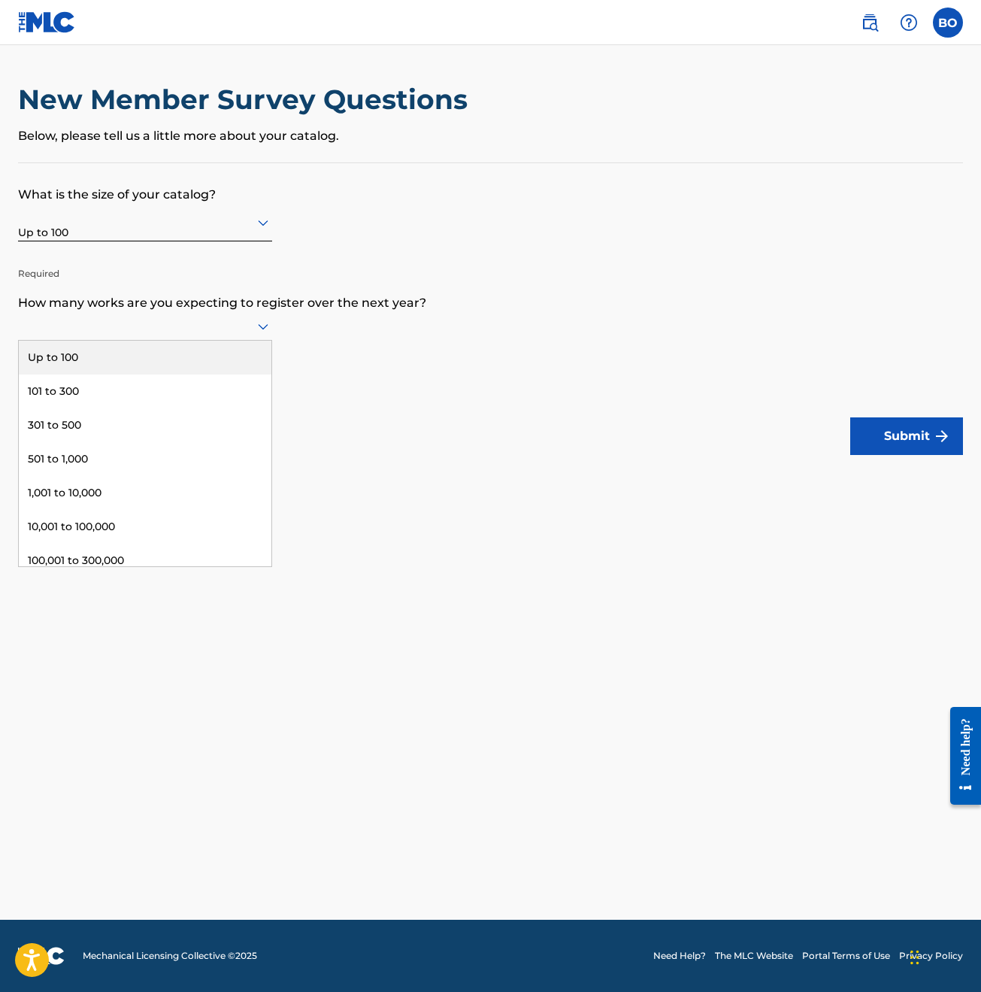
click at [261, 335] on icon at bounding box center [263, 326] width 18 height 18
click at [143, 364] on div "Up to 100" at bounding box center [145, 358] width 253 height 34
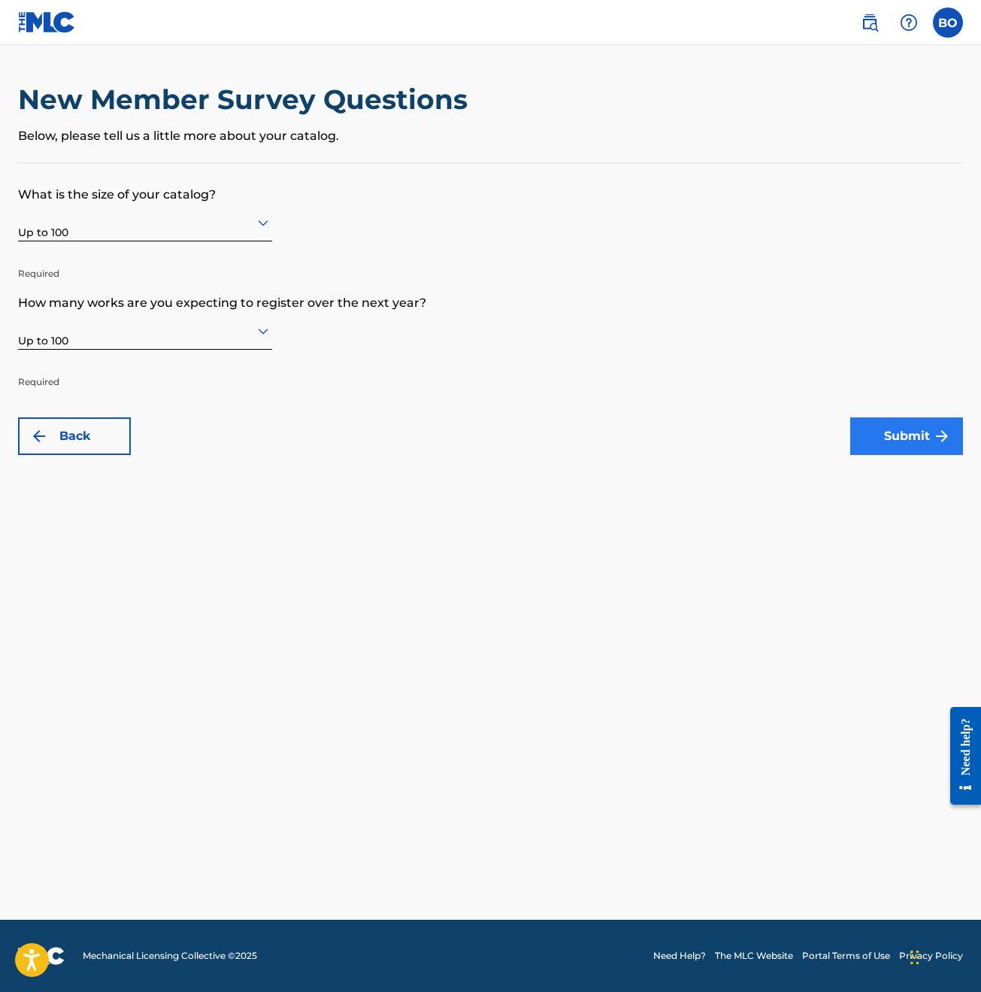
click at [904, 429] on button "Submit" at bounding box center [906, 436] width 113 height 38
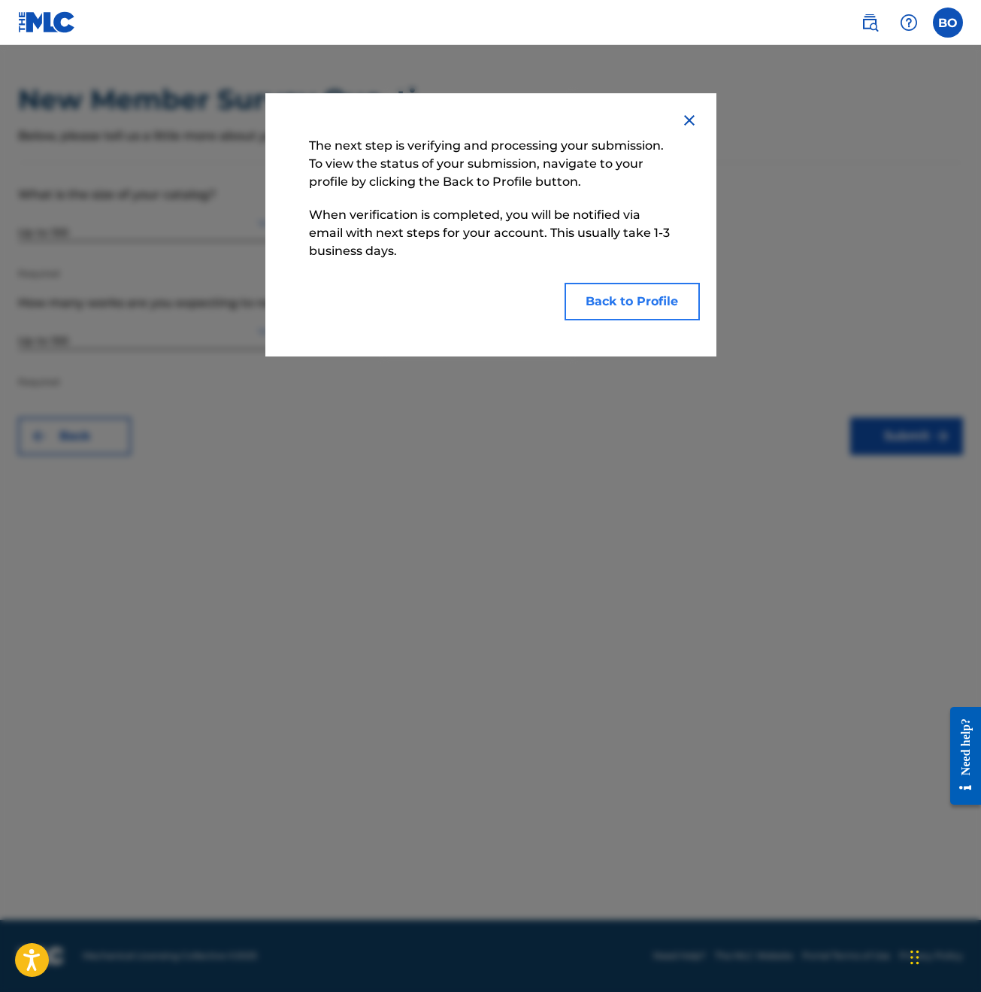
click at [676, 309] on button "Back to Profile" at bounding box center [632, 302] width 135 height 38
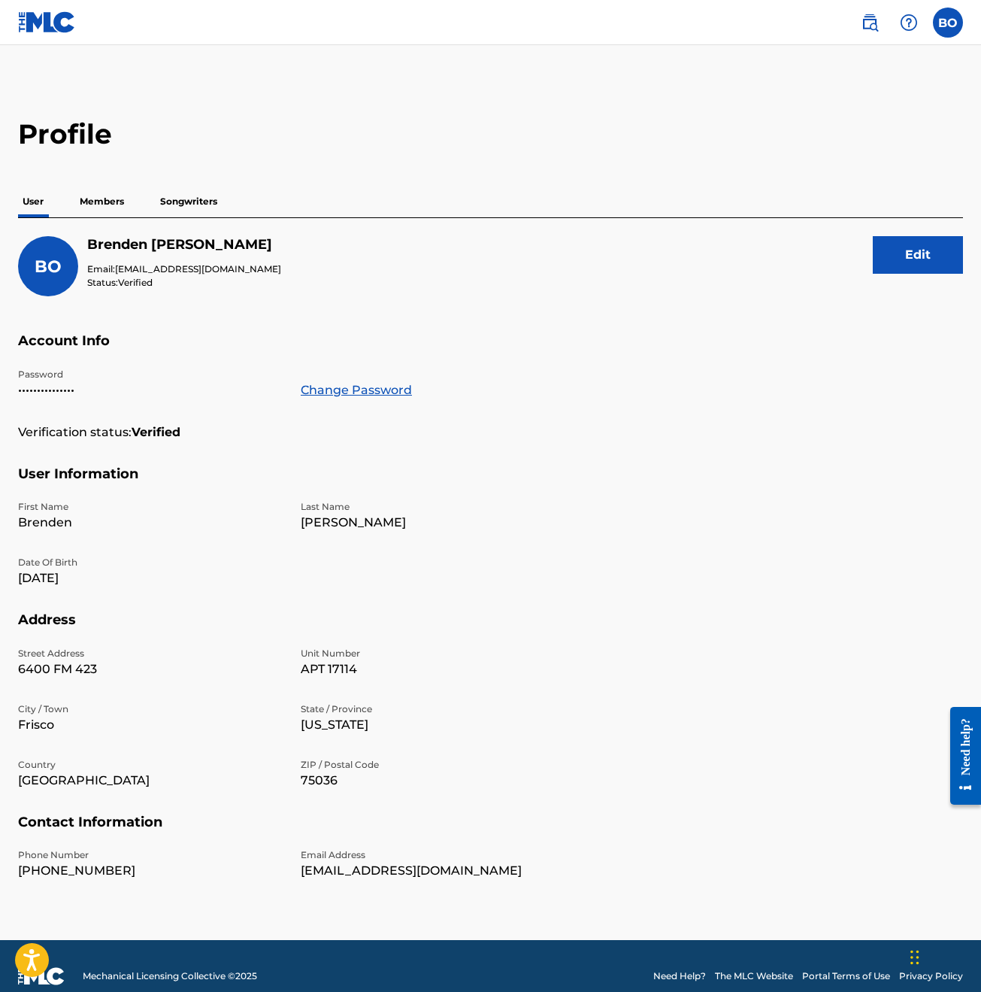
click at [115, 198] on p "Members" at bounding box center [101, 202] width 53 height 32
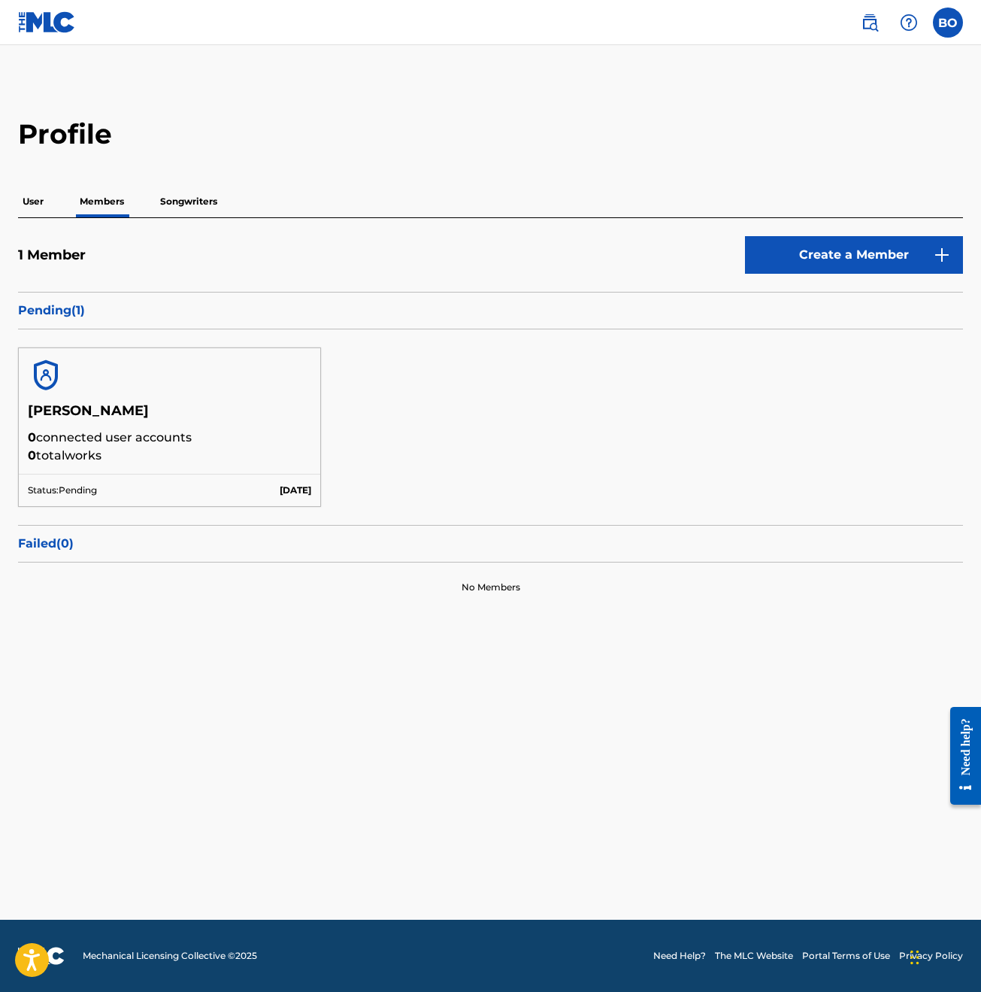
click at [177, 197] on p "Songwriters" at bounding box center [189, 202] width 66 height 32
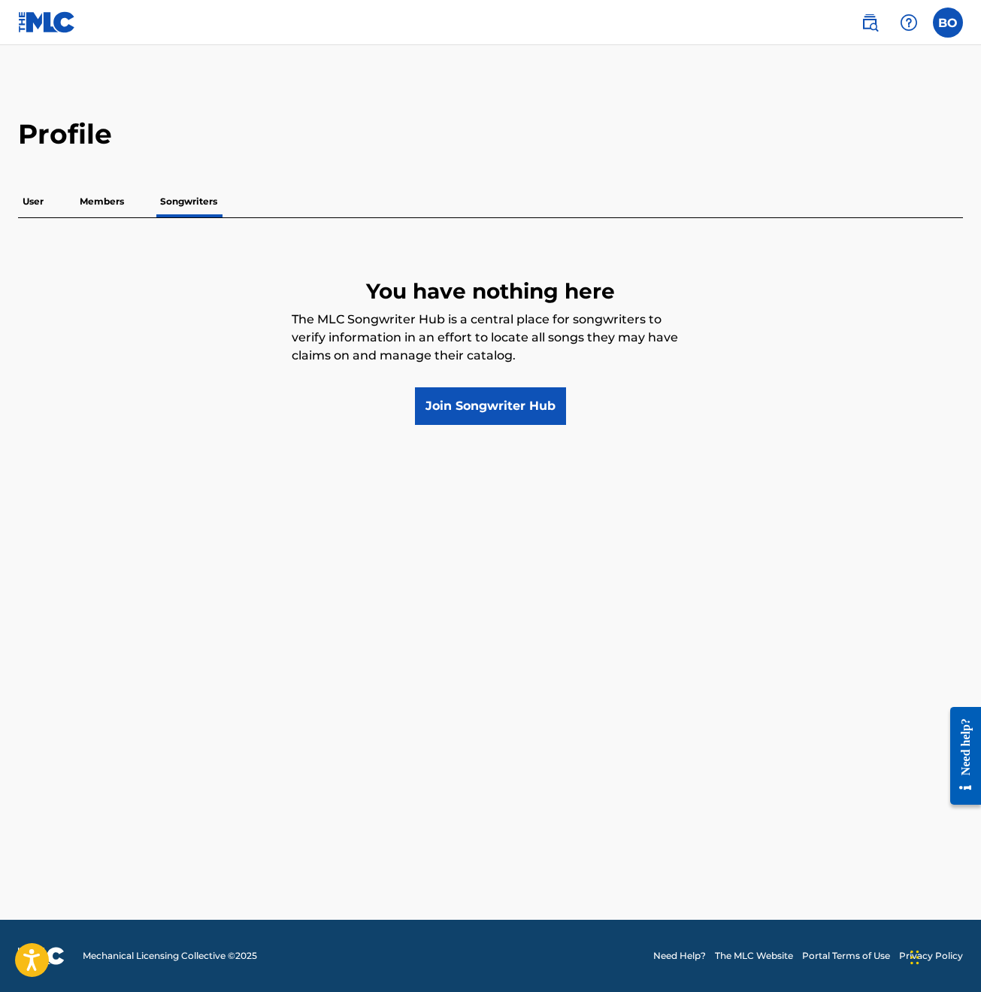
click at [120, 206] on p "Members" at bounding box center [101, 202] width 53 height 32
